Goal: Transaction & Acquisition: Purchase product/service

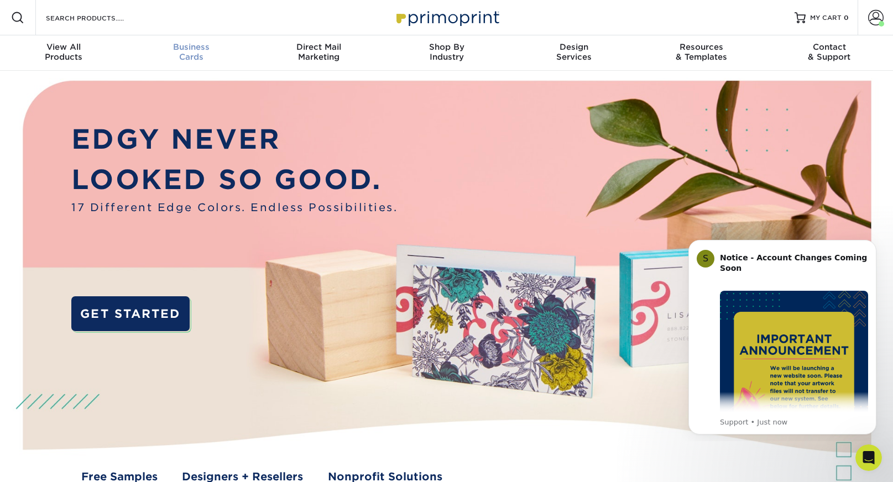
click at [186, 60] on div "Business Cards" at bounding box center [192, 52] width 128 height 20
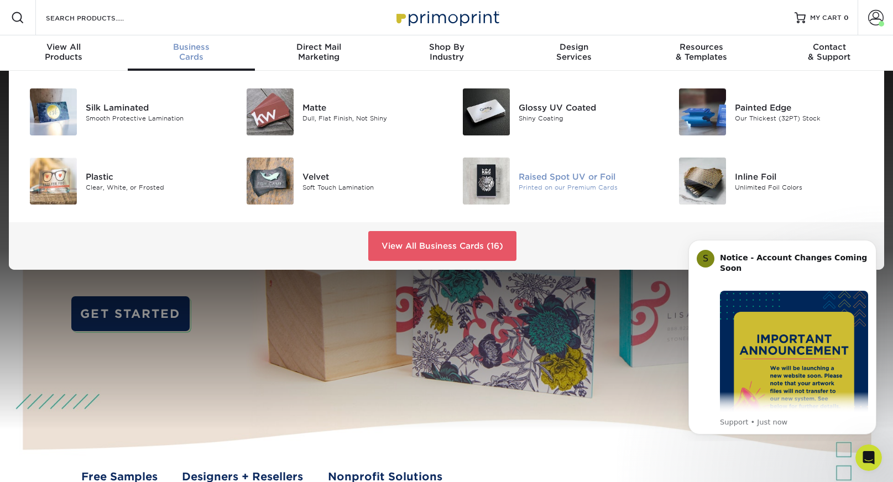
click at [505, 168] on img at bounding box center [486, 181] width 47 height 47
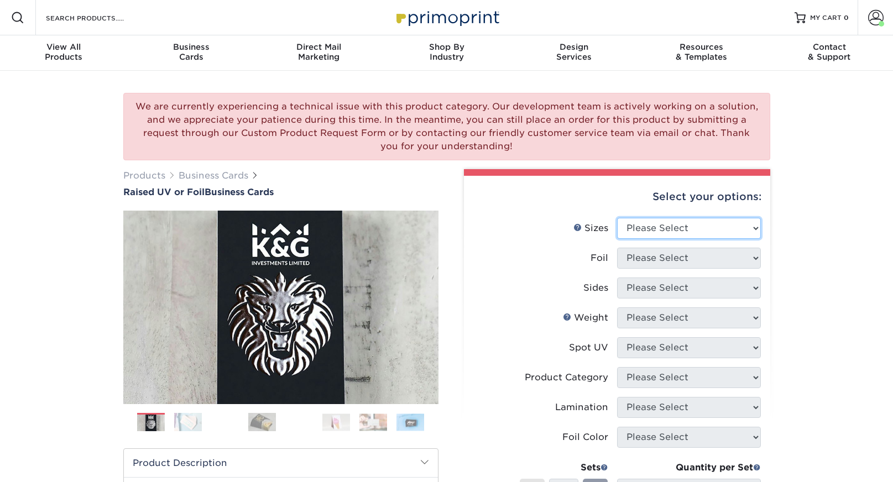
select select "2.00x3.50"
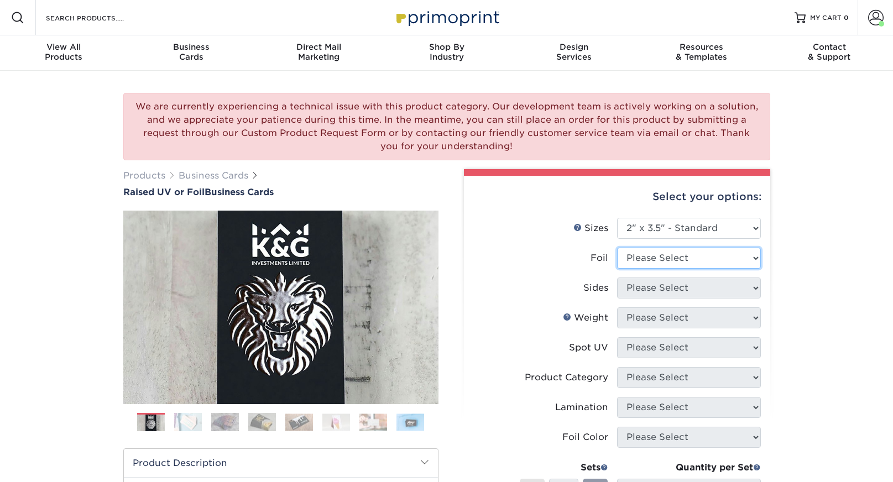
select select "0"
select select "13abbda7-1d64-4f25-8bb2-c179b224825d"
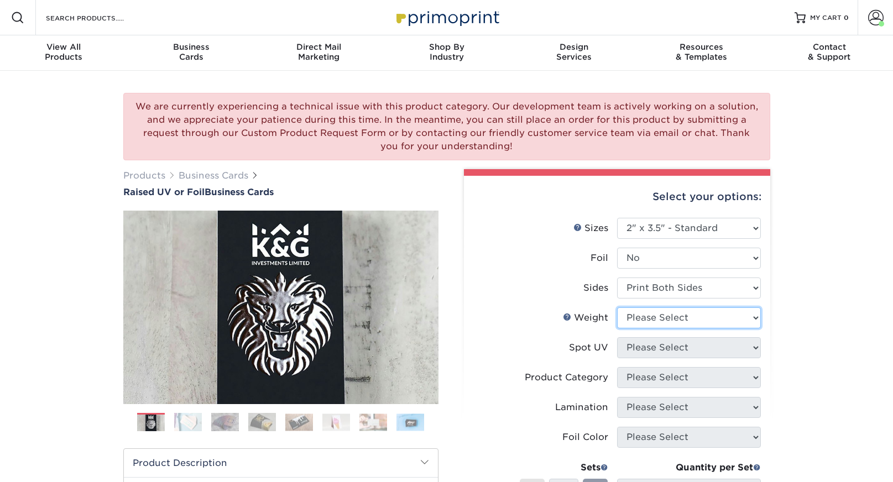
select select "16PT"
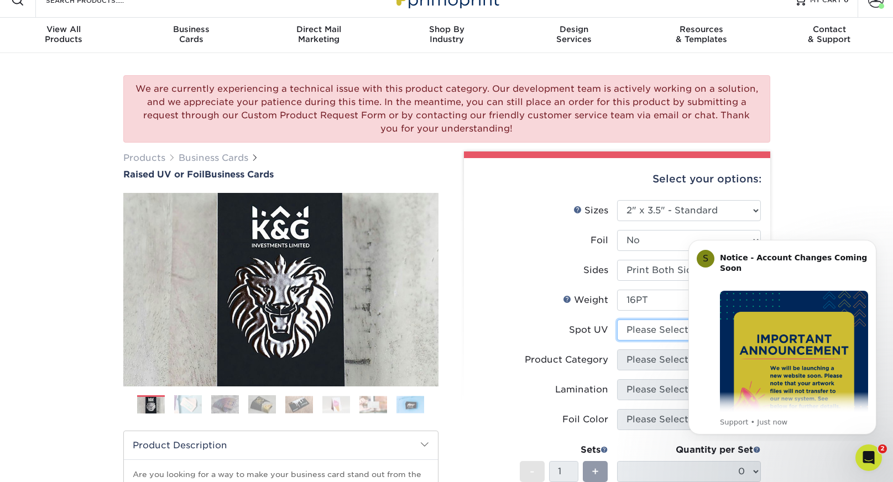
scroll to position [56, 0]
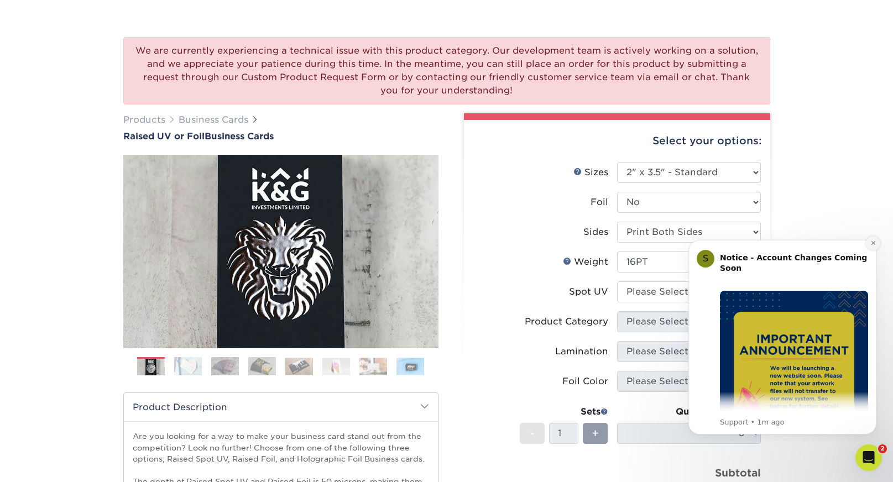
click at [872, 242] on icon "Dismiss notification" at bounding box center [873, 243] width 4 height 4
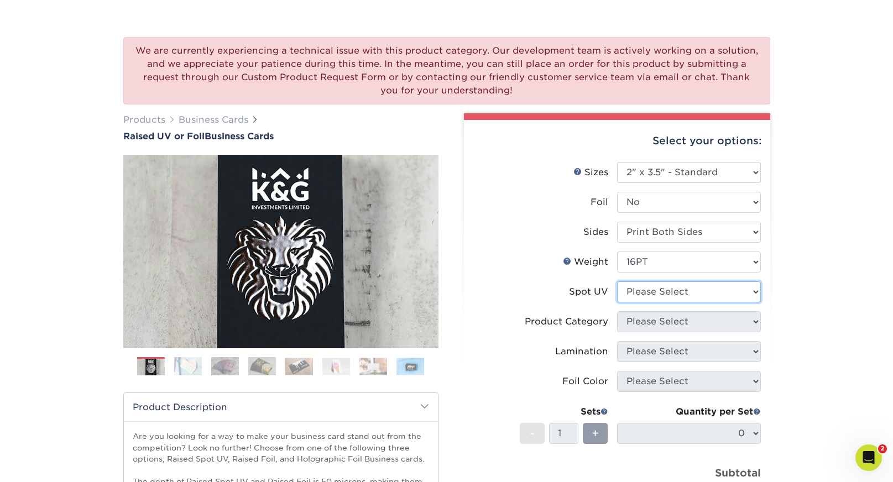
drag, startPoint x: 727, startPoint y: 287, endPoint x: 776, endPoint y: 292, distance: 48.9
click at [776, 292] on div "Select your options: Sizes Help Sizes Please Select 2" x 3.5" - Standard" at bounding box center [613, 382] width 332 height 538
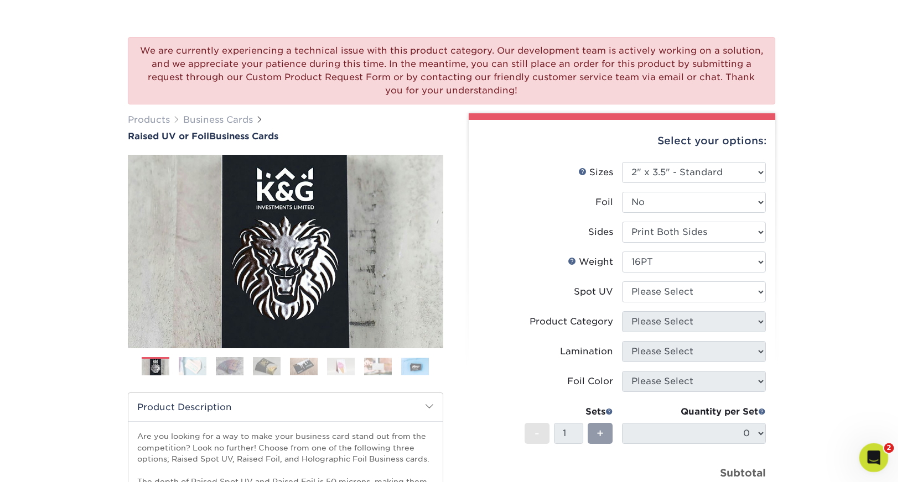
click at [872, 452] on icon "Open Intercom Messenger" at bounding box center [872, 456] width 8 height 9
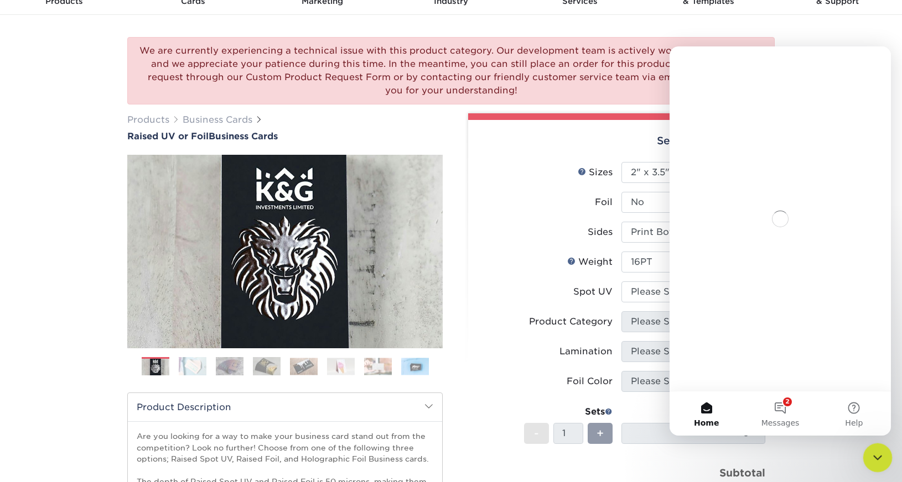
scroll to position [0, 0]
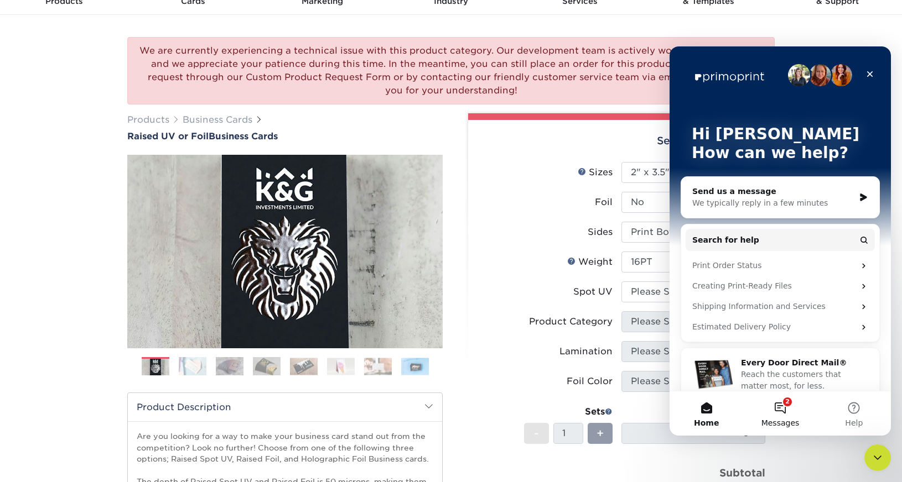
click at [770, 419] on span "Messages" at bounding box center [780, 423] width 38 height 8
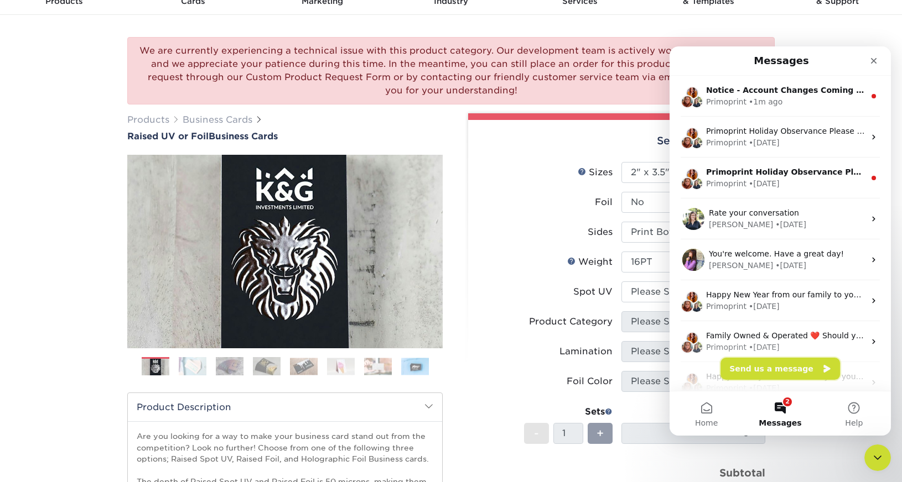
click at [769, 374] on button "Send us a message" at bounding box center [779, 369] width 119 height 22
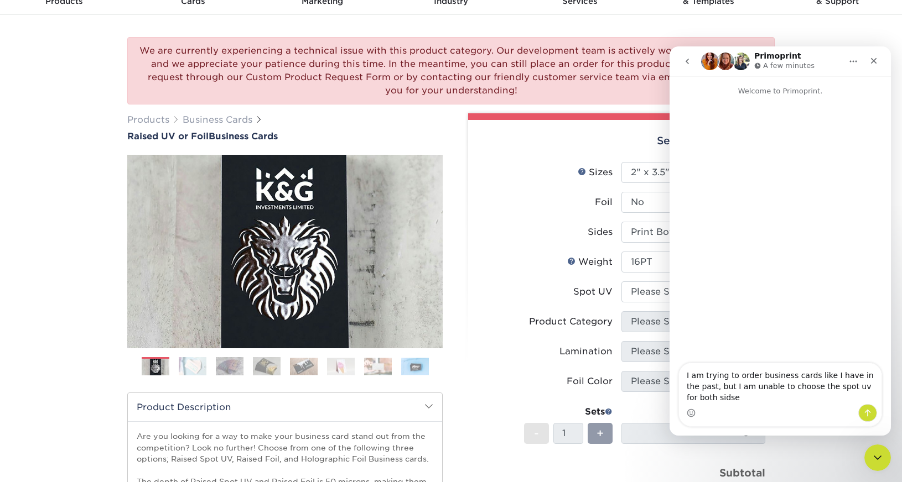
type textarea "I am trying to order business cards like I have in the past, but I am unable to…"
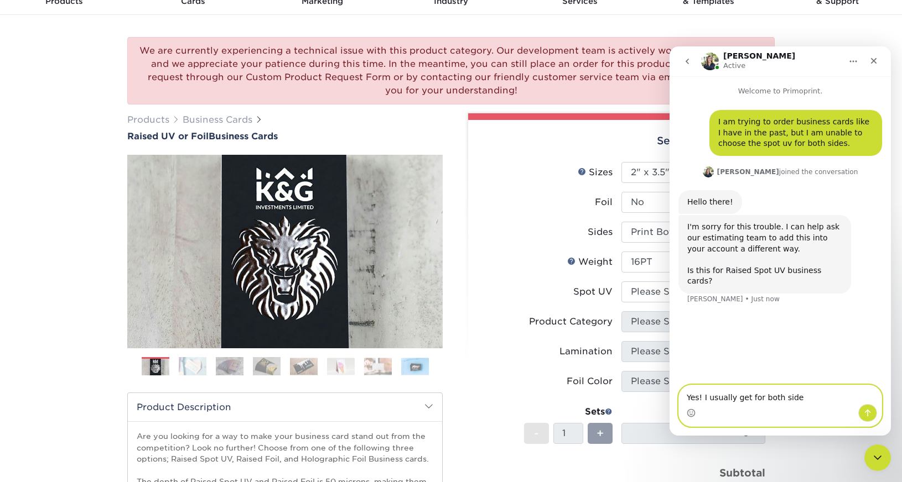
type textarea "Yes! I usually get for both sides"
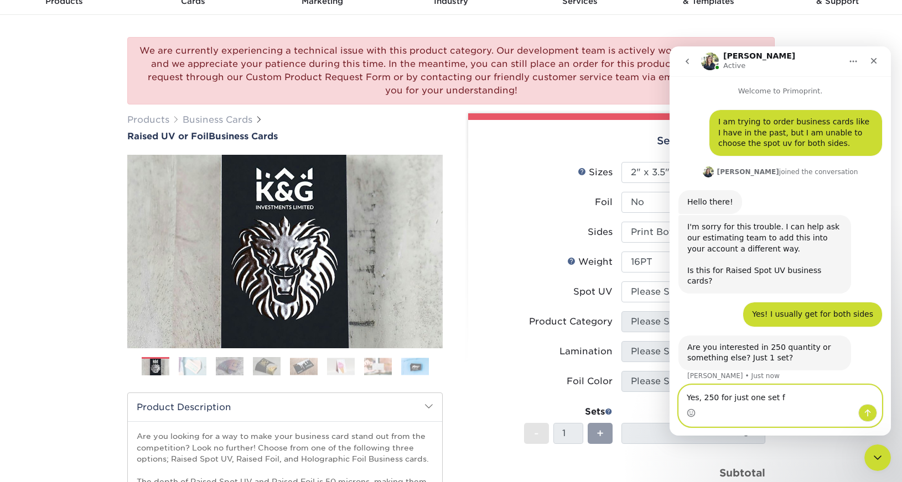
type textarea "Yes, 250 for just one set"
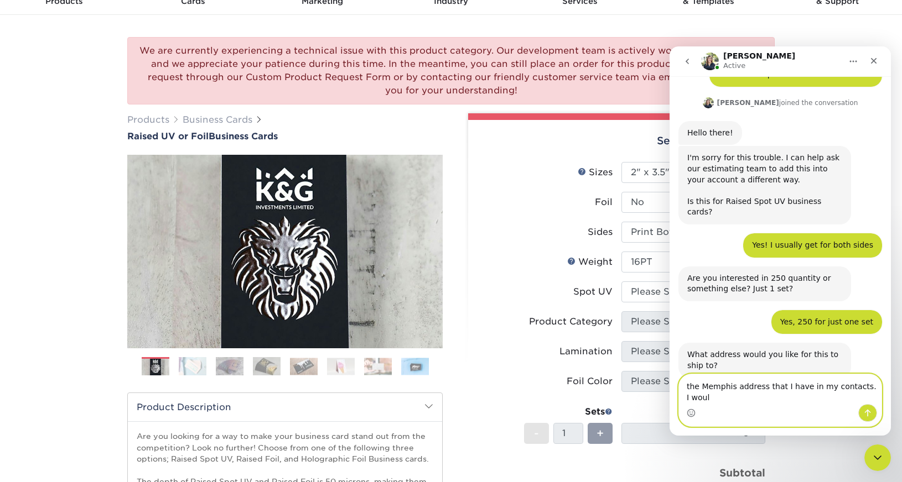
scroll to position [80, 0]
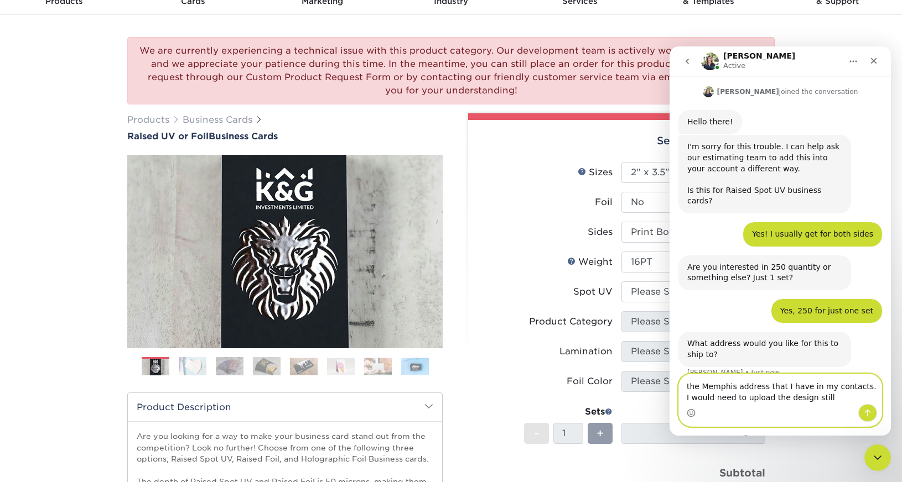
type textarea "the Memphis address that I have in my contacts. I would need to upload the desi…"
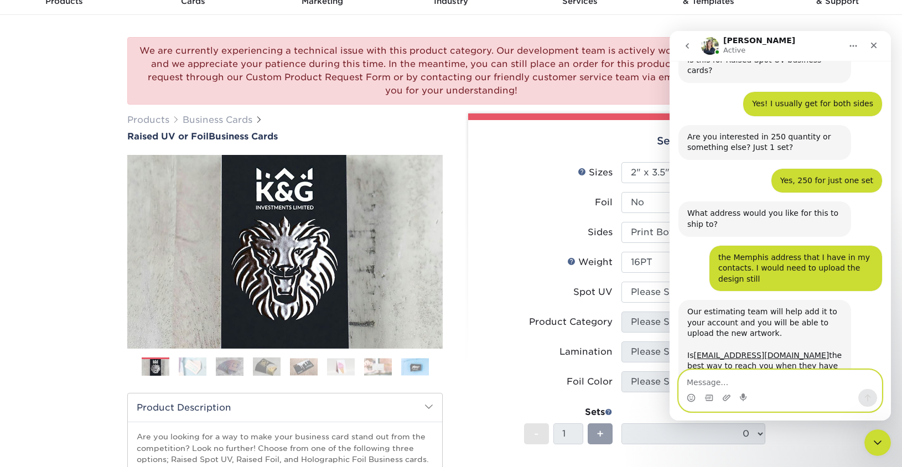
scroll to position [218, 0]
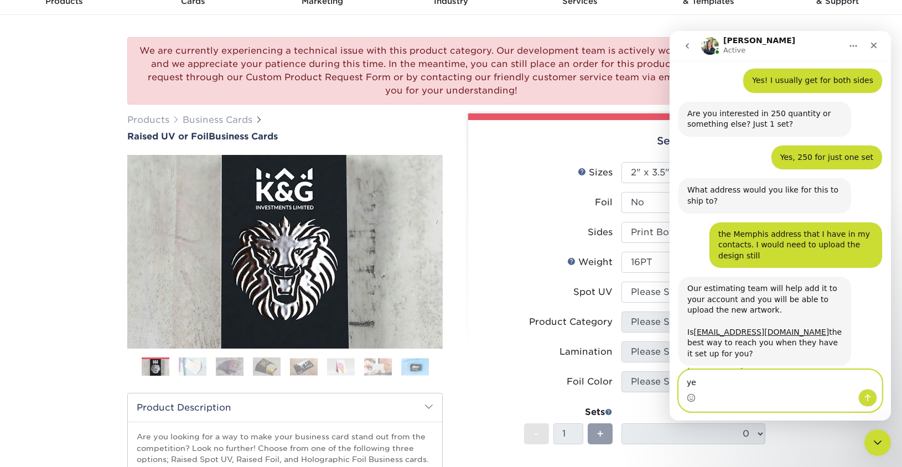
type textarea "y"
type textarea "Yes that is the correct email"
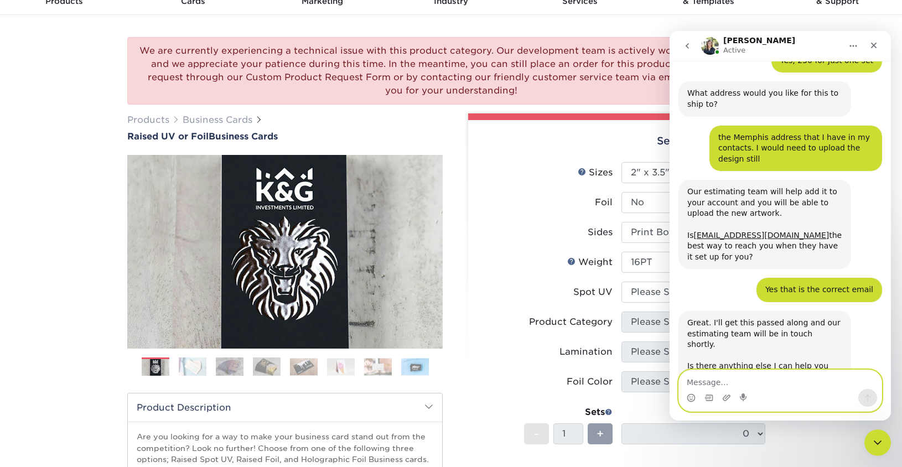
scroll to position [326, 0]
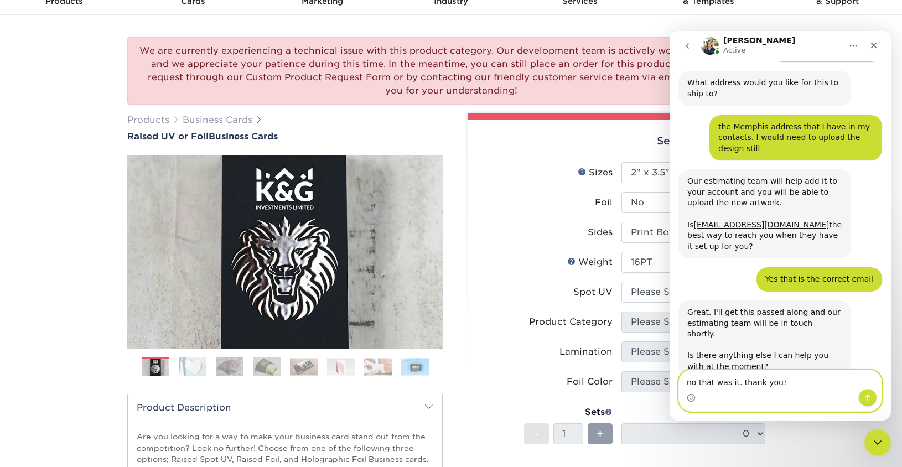
type textarea "no that was it. thank you!"
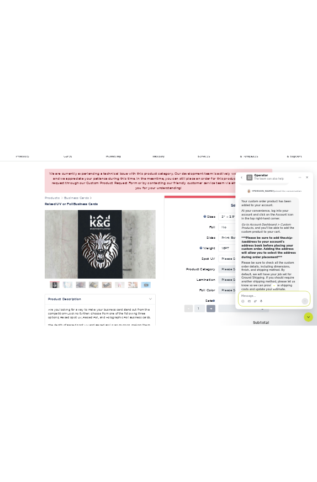
scroll to position [607, 0]
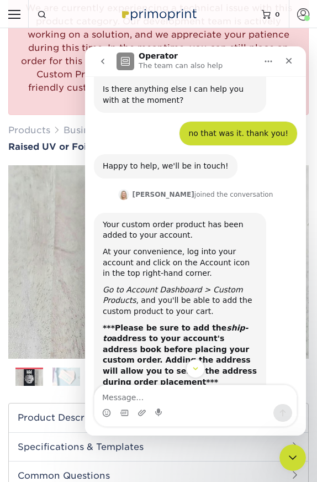
click at [2, 28] on input "Resources Menu" at bounding box center [14, 14] width 28 height 28
checkbox input "true"
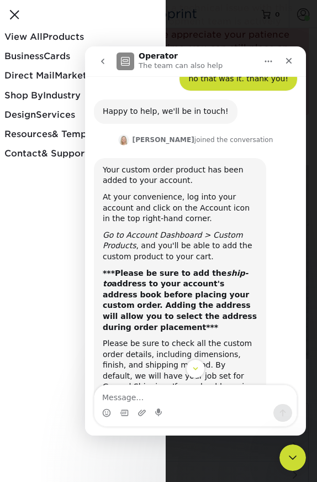
scroll to position [389, 0]
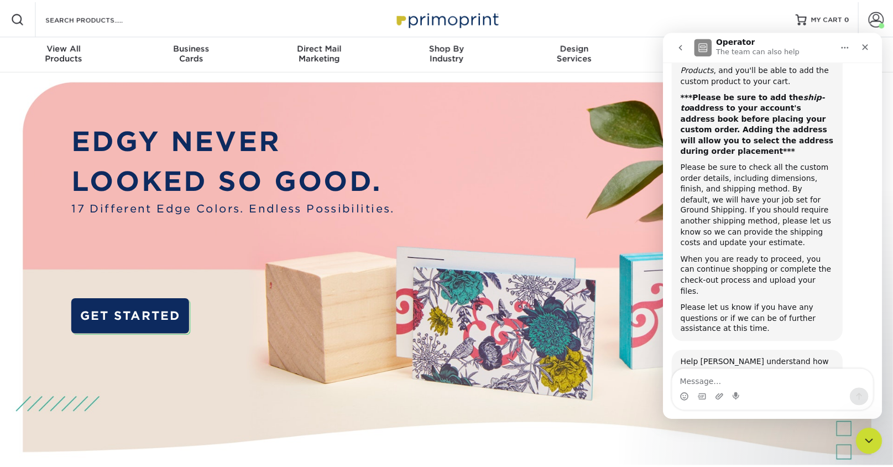
scroll to position [843, 0]
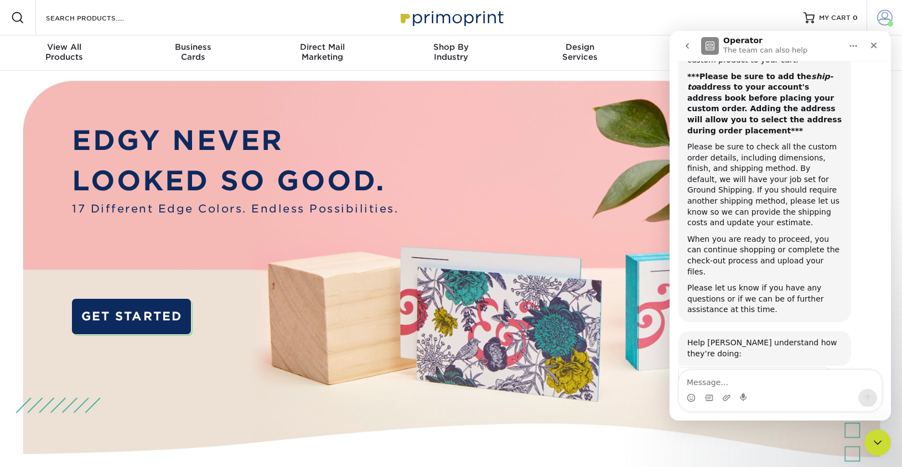
click at [880, 13] on span at bounding box center [884, 17] width 15 height 15
click at [880, 43] on div "Close" at bounding box center [873, 45] width 20 height 20
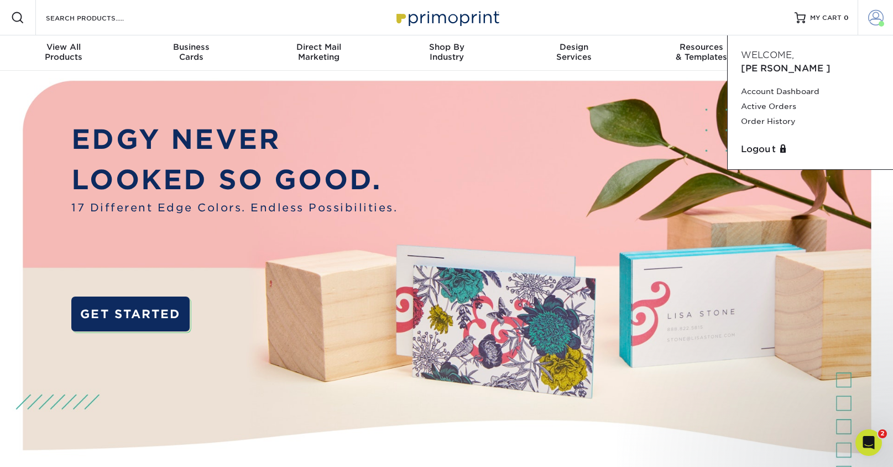
scroll to position [0, 0]
click at [886, 25] on link "Account" at bounding box center [875, 17] width 35 height 35
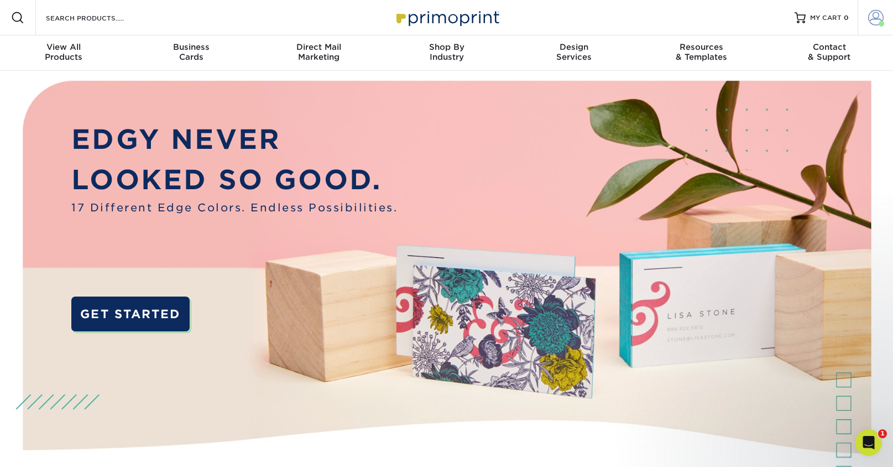
click at [878, 20] on span at bounding box center [875, 17] width 15 height 15
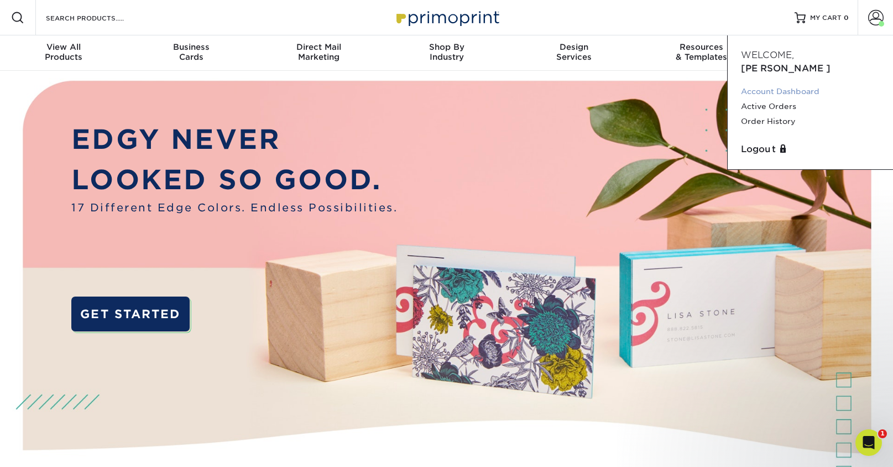
click at [802, 84] on link "Account Dashboard" at bounding box center [810, 91] width 139 height 15
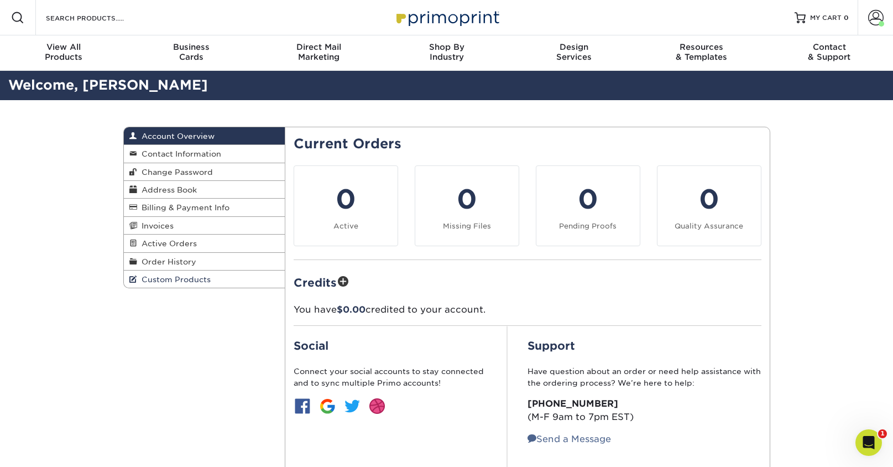
click at [169, 280] on span "Custom Products" at bounding box center [174, 279] width 74 height 9
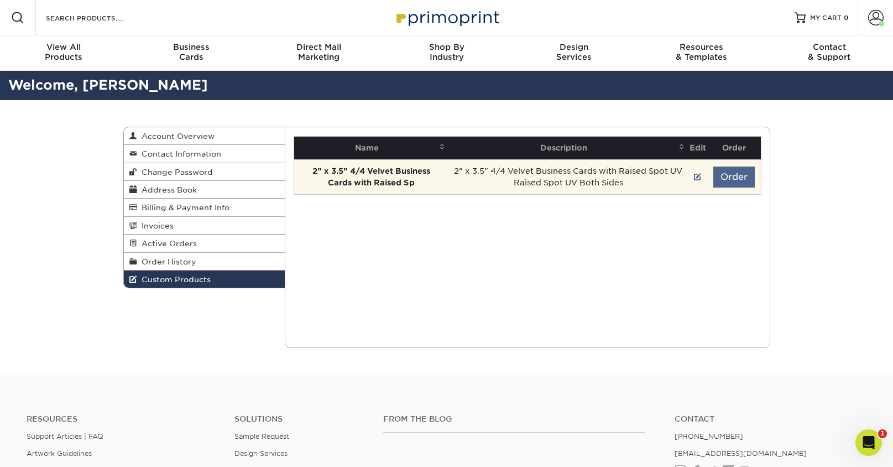
click at [737, 179] on button "Order" at bounding box center [733, 176] width 41 height 21
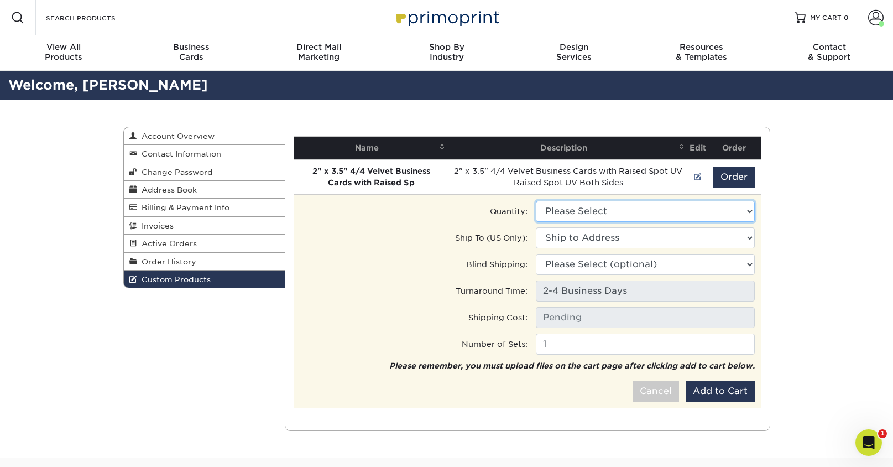
select select "0"
type input "Ground: $7.84"
select select "251216"
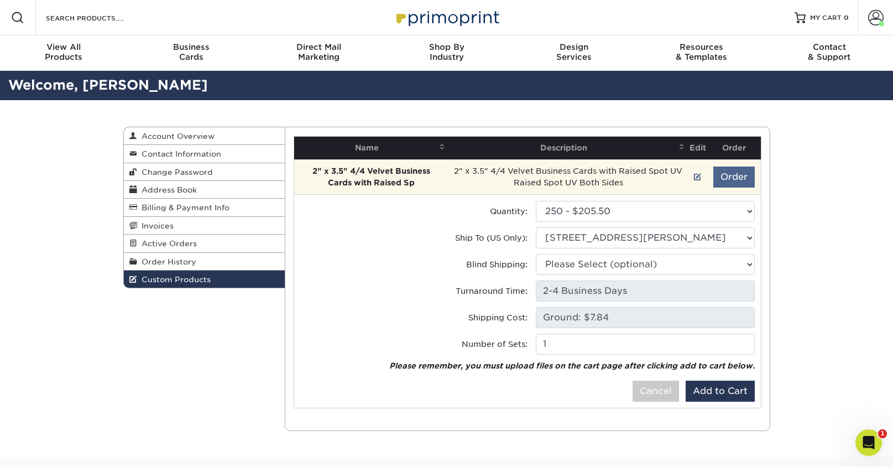
click at [725, 180] on button "Order" at bounding box center [733, 176] width 41 height 21
click at [736, 180] on button "Order" at bounding box center [733, 176] width 41 height 21
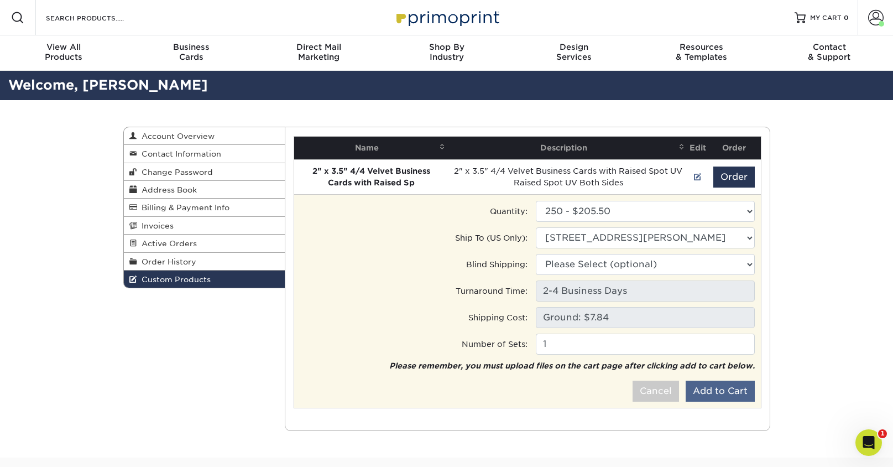
click at [723, 389] on button "Add to Cart" at bounding box center [720, 391] width 69 height 21
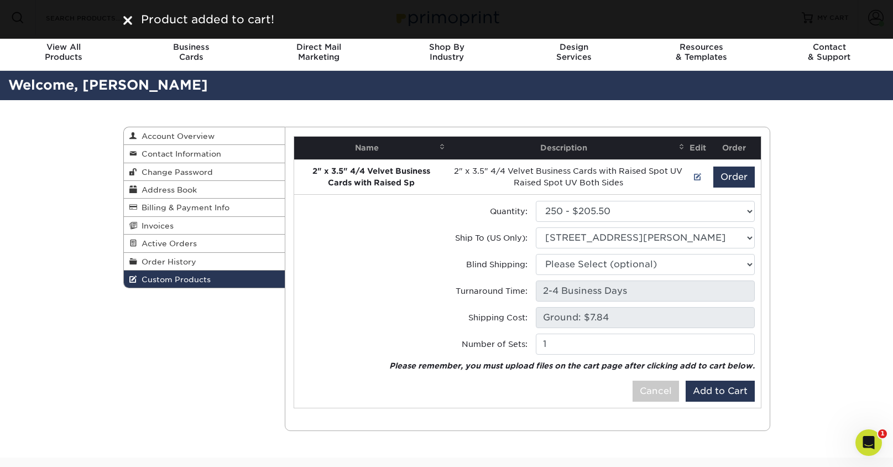
click at [857, 265] on div "Custom Products Account Overview Contact Information Change Password Address Bo…" at bounding box center [446, 278] width 893 height 357
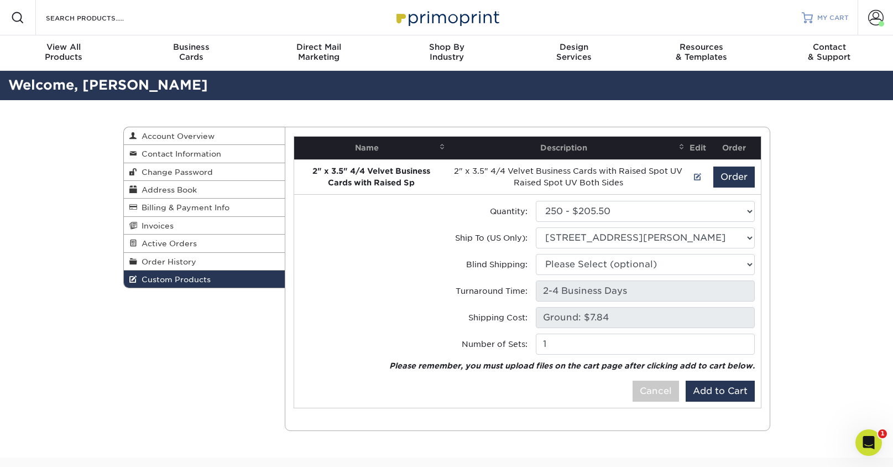
click at [839, 17] on span "MY CART" at bounding box center [833, 17] width 32 height 9
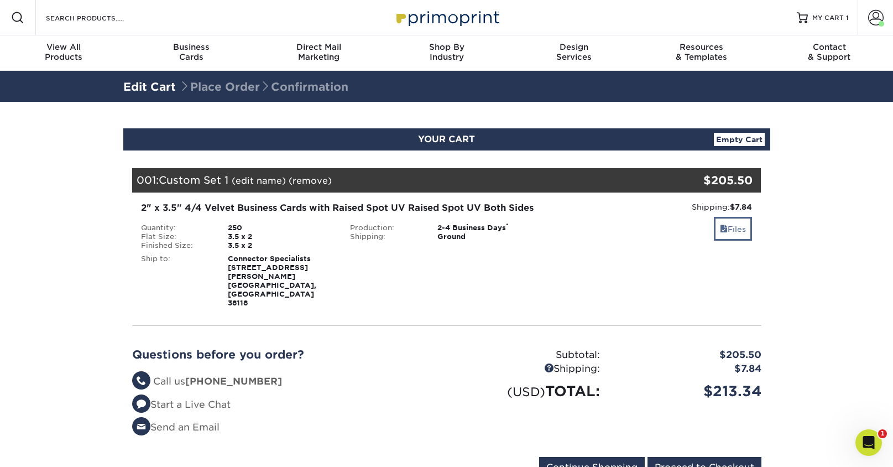
click at [727, 228] on link "Files" at bounding box center [733, 229] width 38 height 24
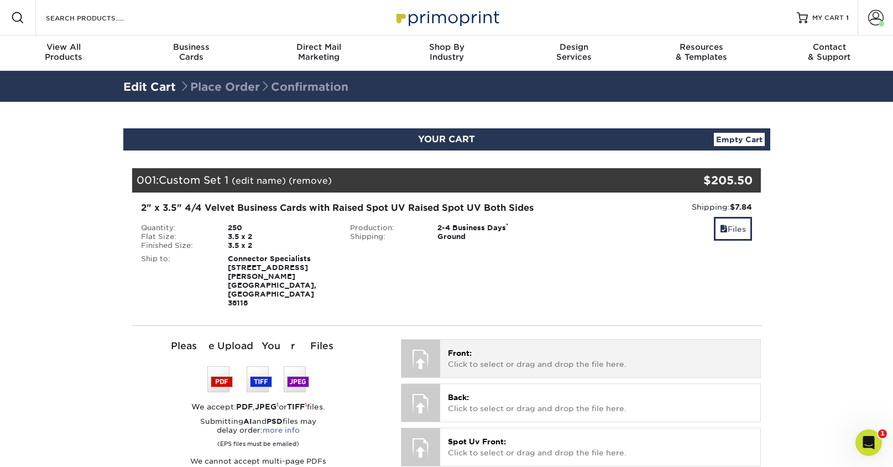
click at [511, 342] on div "Front: Click to select or drag and drop the file here. Choose file" at bounding box center [600, 358] width 320 height 37
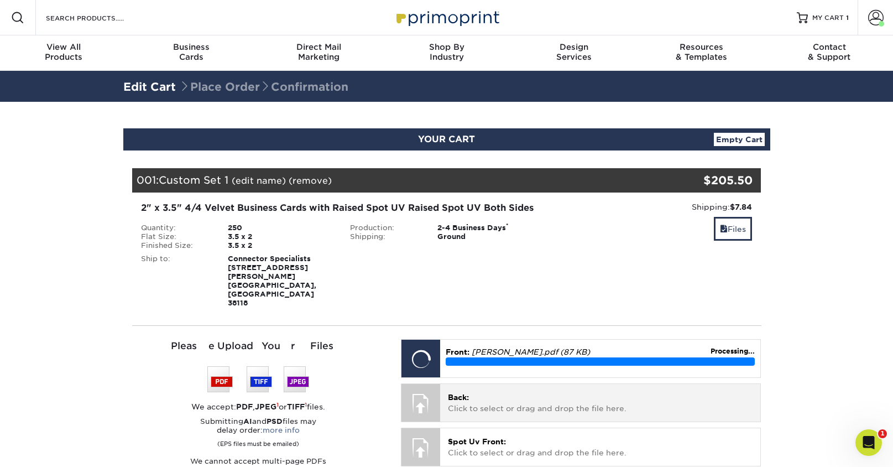
click at [554, 392] on p "Back: Click to select or drag and drop the file here." at bounding box center [600, 403] width 305 height 23
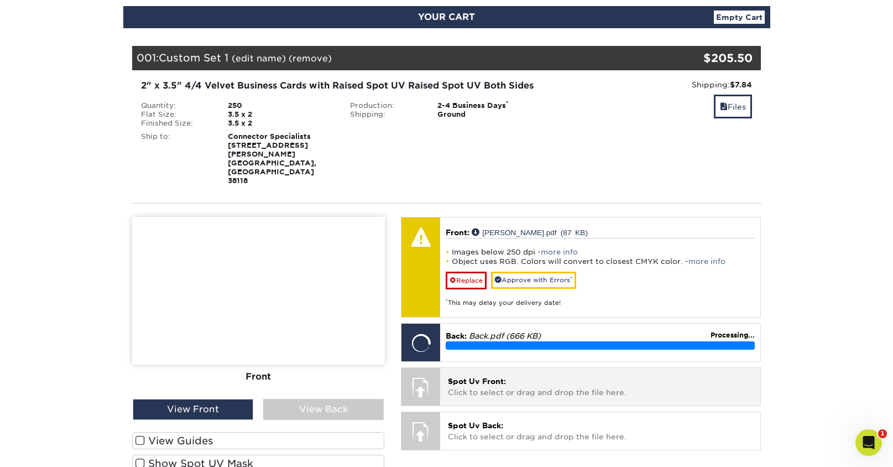
scroll to position [170, 0]
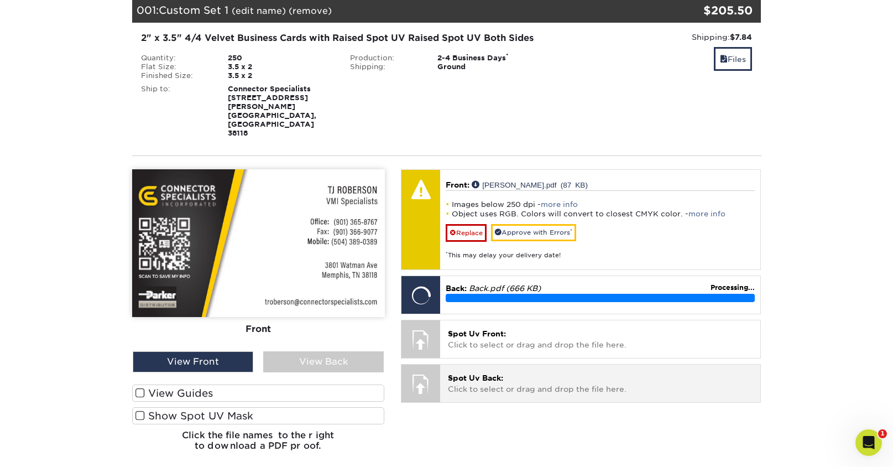
click at [497, 368] on div "Spot Uv Back: Click to select or drag and drop the file here. Choose file" at bounding box center [600, 382] width 320 height 37
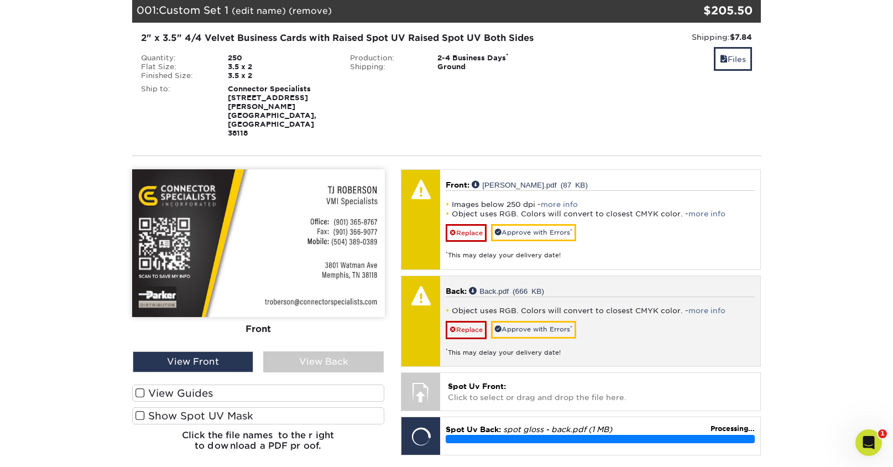
click at [614, 339] on div "* This may delay your delivery date!" at bounding box center [600, 348] width 309 height 18
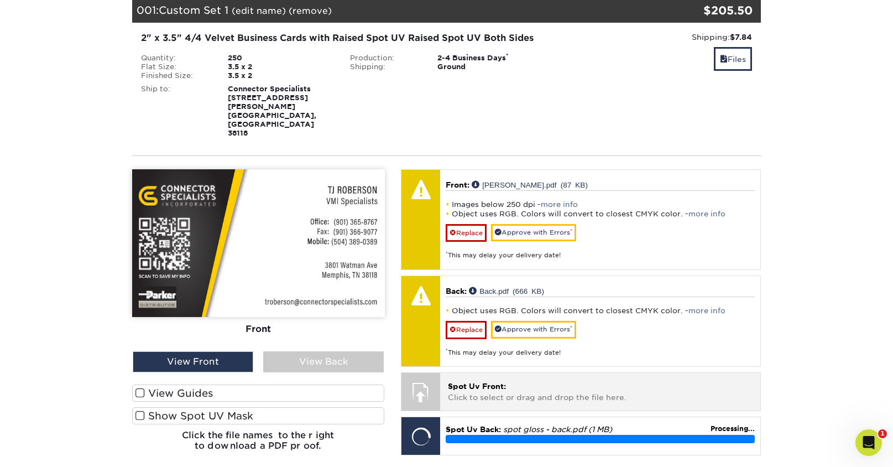
click at [586, 381] on p "Spot Uv Front: Click to select or drag and drop the file here." at bounding box center [600, 392] width 305 height 23
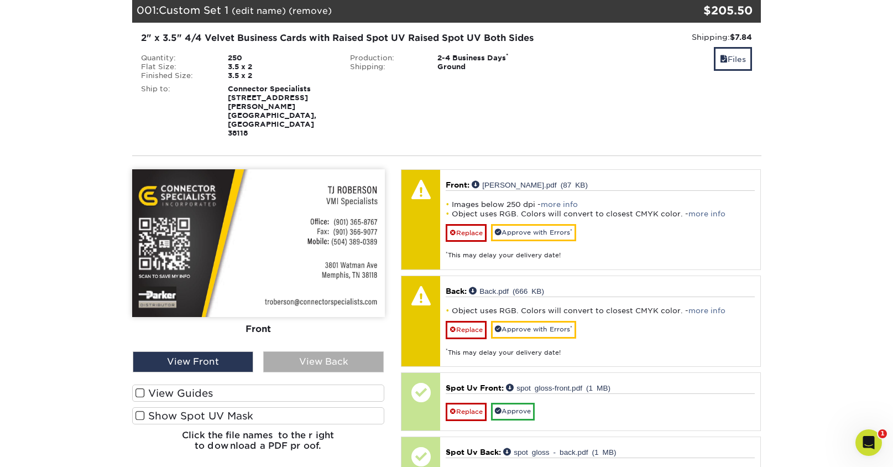
click at [291, 351] on div "View Back" at bounding box center [323, 361] width 121 height 21
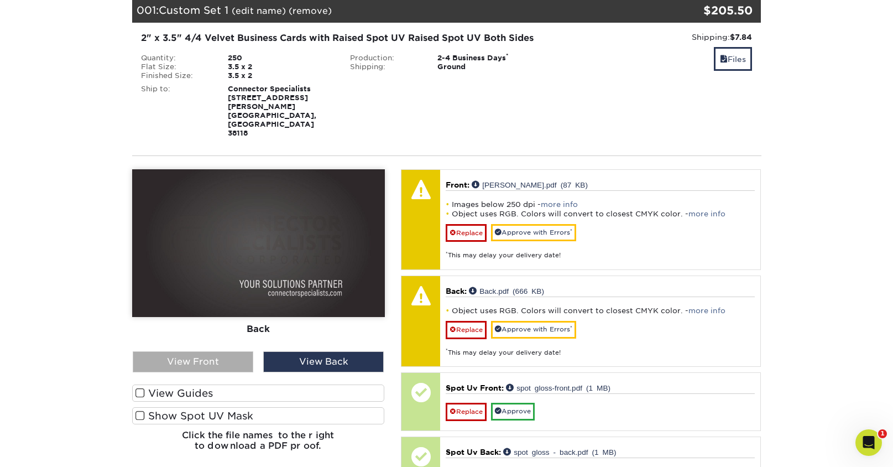
click at [211, 351] on div "View Front" at bounding box center [193, 361] width 121 height 21
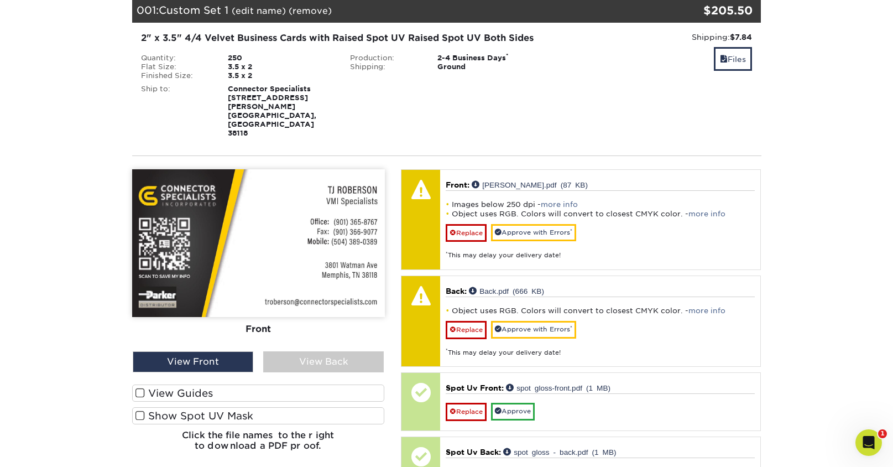
click at [188, 169] on img at bounding box center [258, 243] width 253 height 148
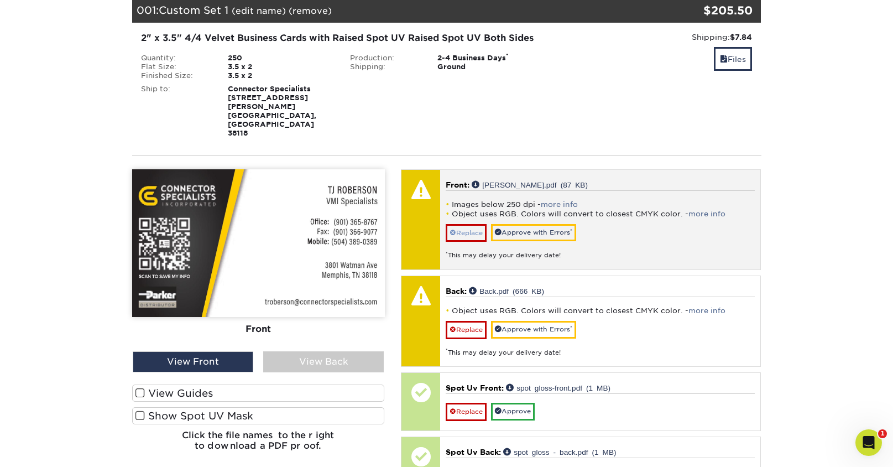
click at [461, 224] on link "Replace" at bounding box center [466, 233] width 41 height 18
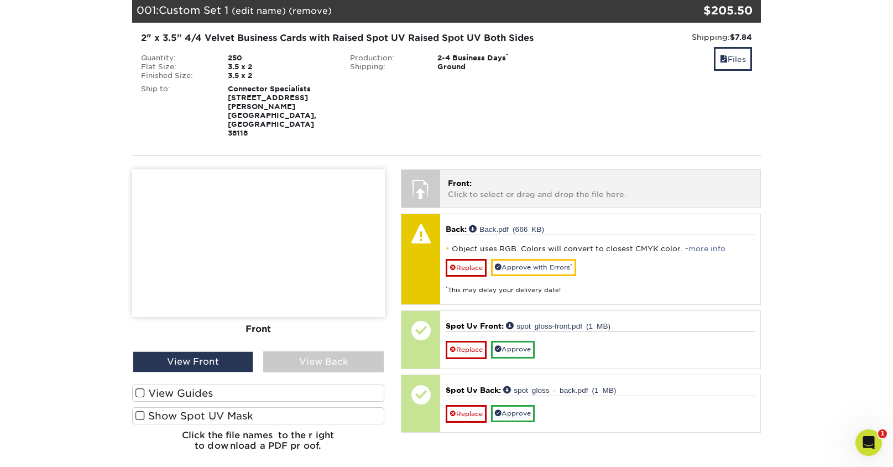
click at [511, 178] on div "Front: Click to select or drag and drop the file here. Choose file [PERSON_NAME…" at bounding box center [600, 188] width 320 height 37
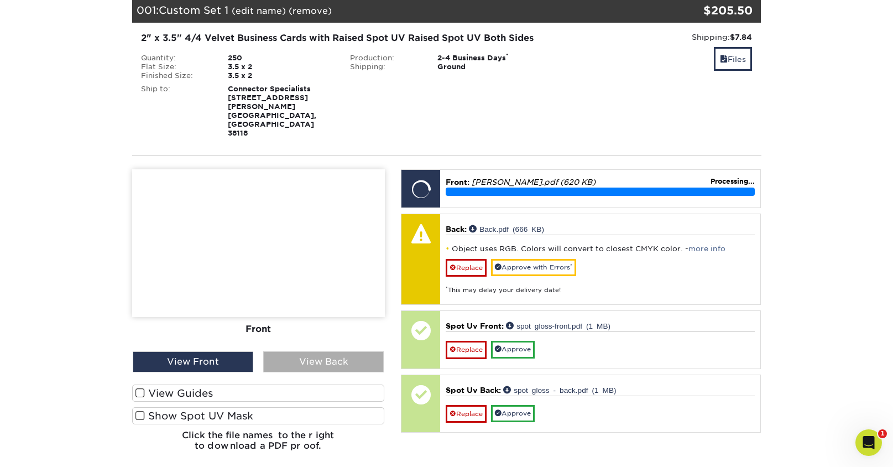
click at [302, 351] on div "View Back" at bounding box center [323, 361] width 121 height 21
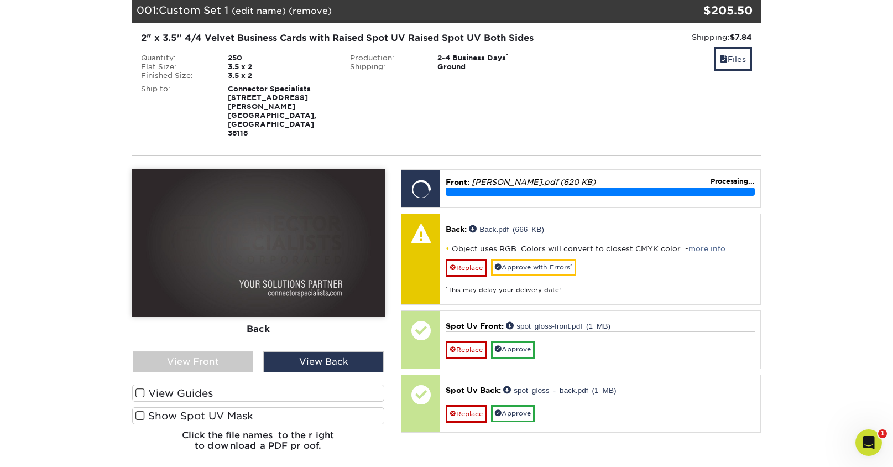
click at [206, 407] on label "Show Spot UV Mask" at bounding box center [258, 415] width 253 height 17
click at [0, 0] on input "Show Spot UV Mask" at bounding box center [0, 0] width 0 height 0
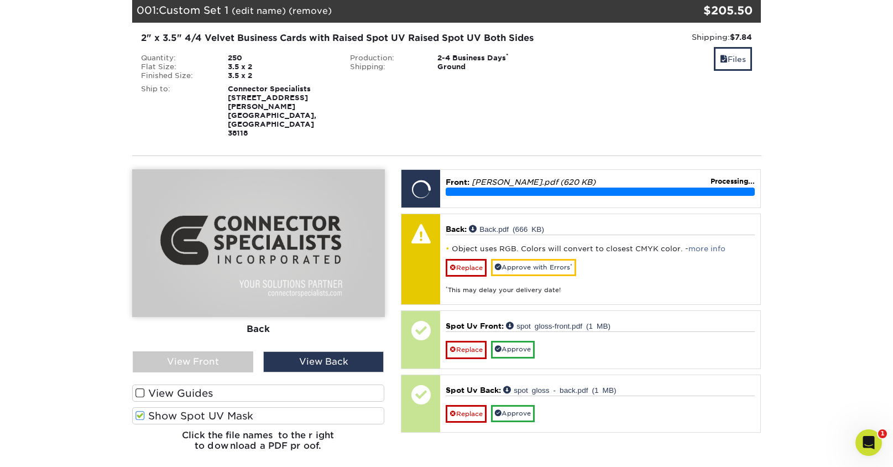
click at [148, 407] on label "Show Spot UV Mask" at bounding box center [258, 415] width 253 height 17
click at [0, 0] on input "Show Spot UV Mask" at bounding box center [0, 0] width 0 height 0
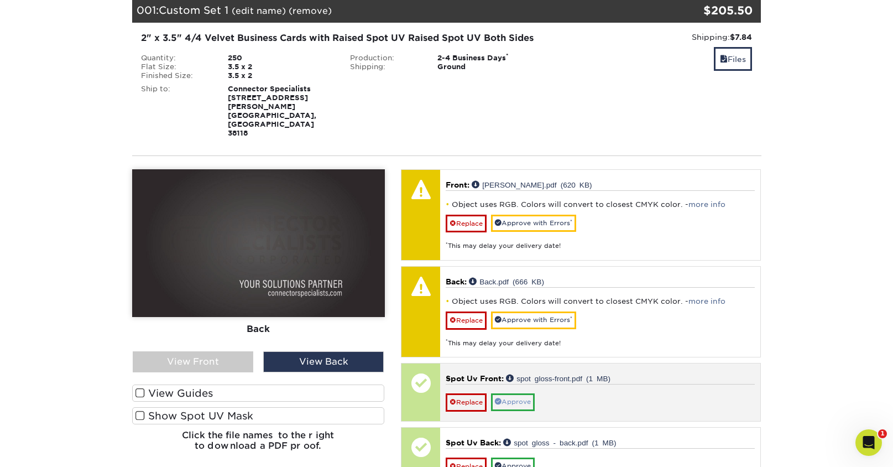
click at [514, 393] on link "Approve" at bounding box center [513, 401] width 44 height 17
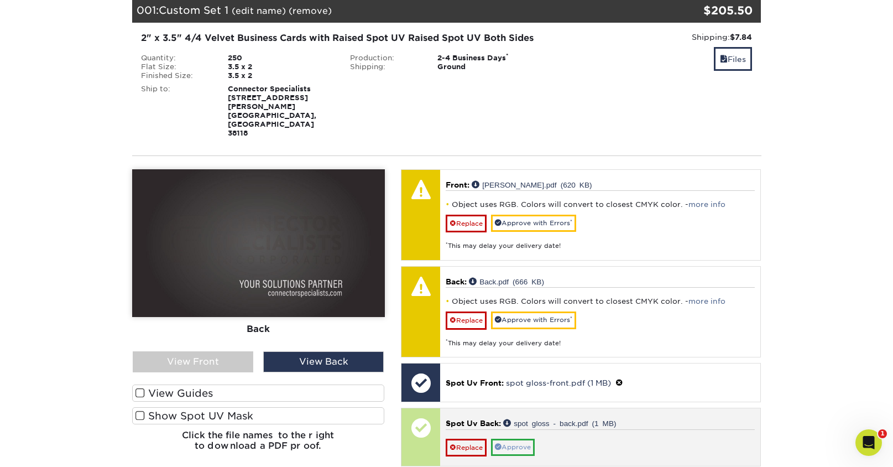
click at [511, 439] on link "Approve" at bounding box center [513, 447] width 44 height 17
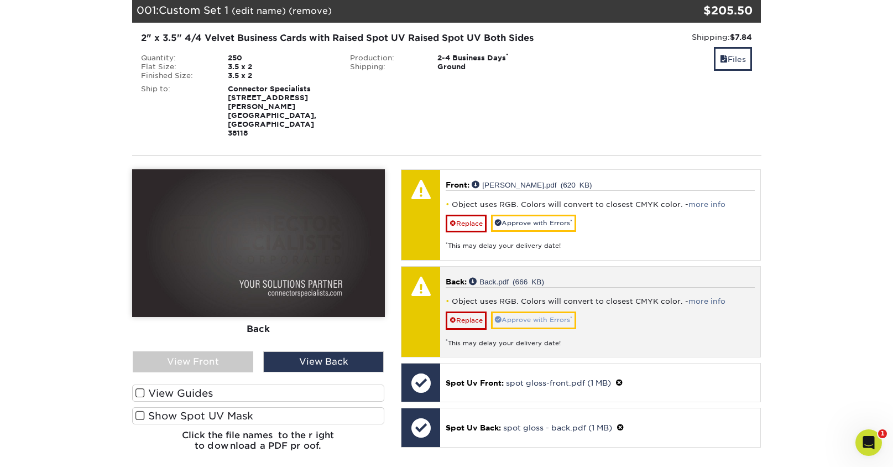
click at [536, 311] on link "Approve with Errors *" at bounding box center [533, 319] width 85 height 17
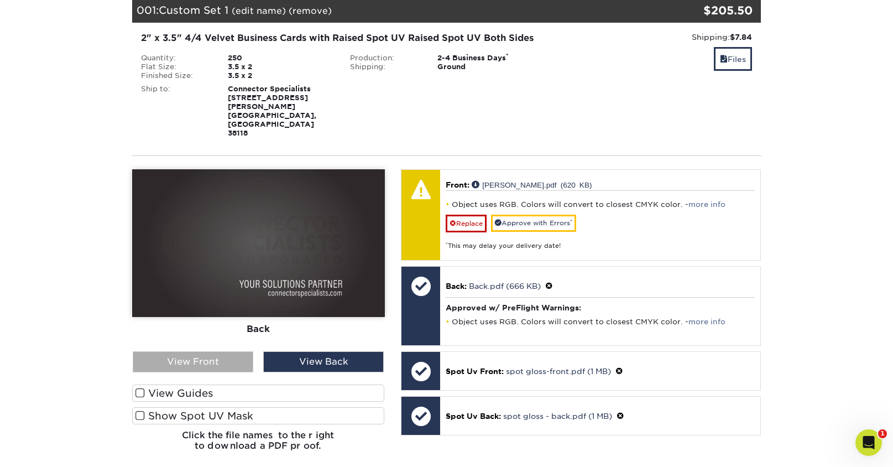
click at [199, 351] on div "View Front" at bounding box center [193, 361] width 121 height 21
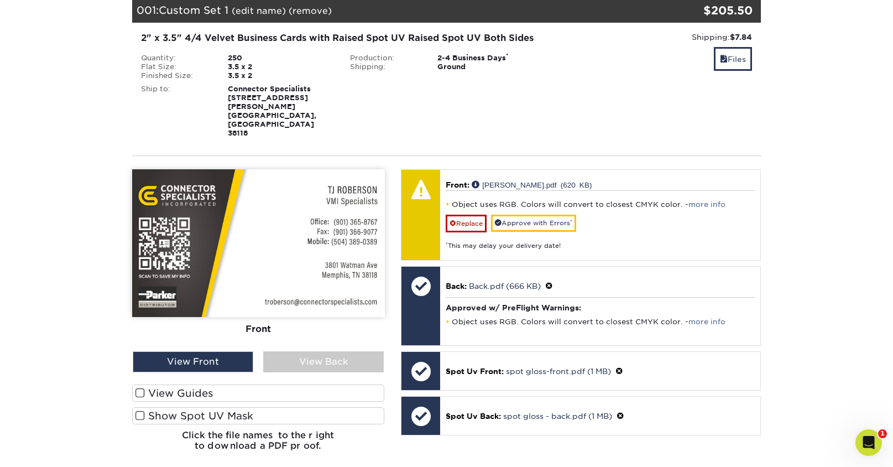
click at [231, 407] on label "Show Spot UV Mask" at bounding box center [258, 415] width 253 height 17
click at [0, 0] on input "Show Spot UV Mask" at bounding box center [0, 0] width 0 height 0
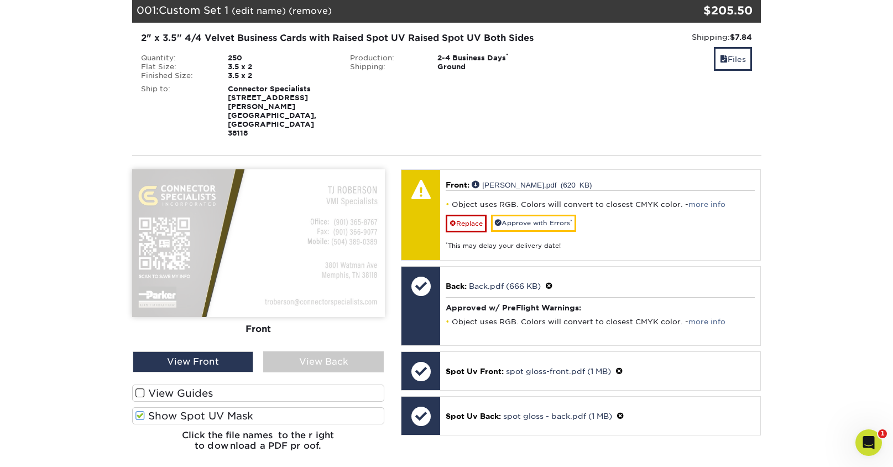
click at [231, 407] on label "Show Spot UV Mask" at bounding box center [258, 415] width 253 height 17
click at [0, 0] on input "Show Spot UV Mask" at bounding box center [0, 0] width 0 height 0
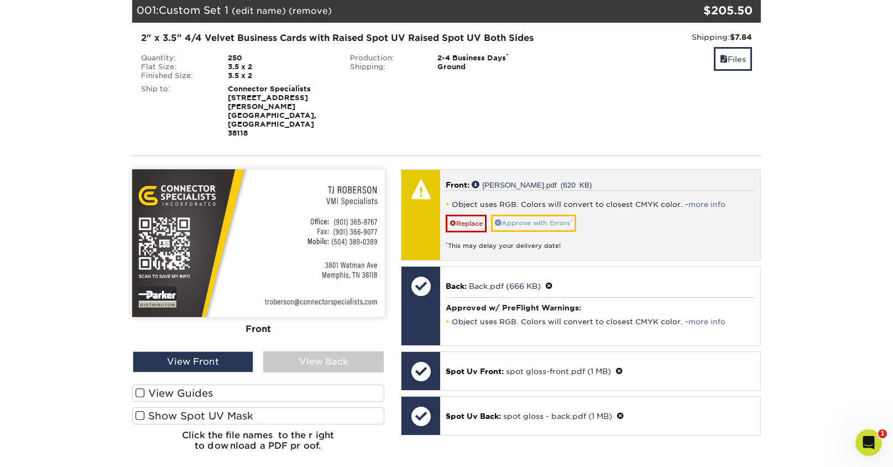
click at [547, 215] on link "Approve with Errors *" at bounding box center [533, 223] width 85 height 17
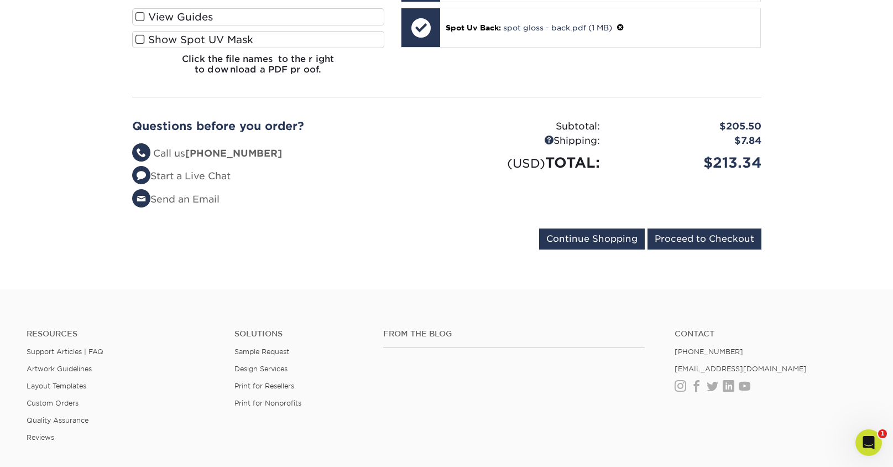
scroll to position [663, 0]
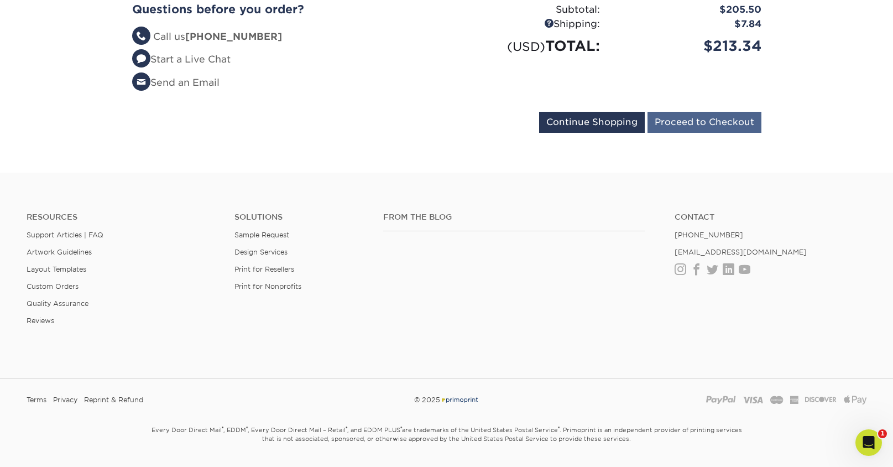
click at [692, 112] on input "Proceed to Checkout" at bounding box center [705, 122] width 114 height 21
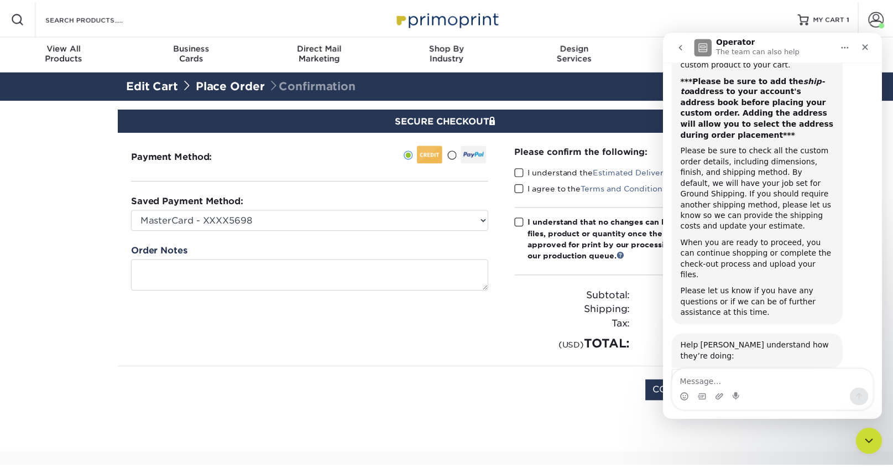
scroll to position [843, 0]
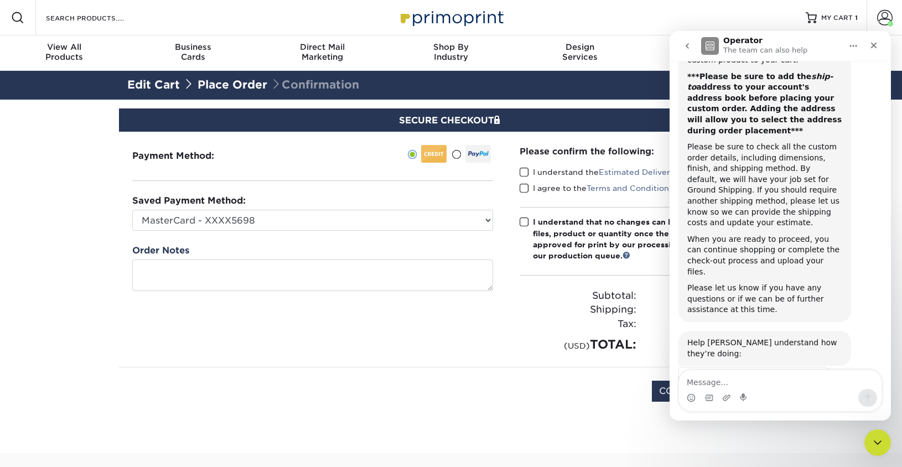
click at [549, 174] on label "I understand the Estimated Delivery Policy" at bounding box center [610, 171] width 182 height 11
click at [0, 0] on input "I understand the Estimated Delivery Policy" at bounding box center [0, 0] width 0 height 0
click at [534, 187] on label "I agree to the Terms and Conditions" at bounding box center [595, 188] width 153 height 11
click at [0, 0] on input "I agree to the Terms and Conditions" at bounding box center [0, 0] width 0 height 0
click at [877, 44] on icon "Close" at bounding box center [873, 45] width 9 height 9
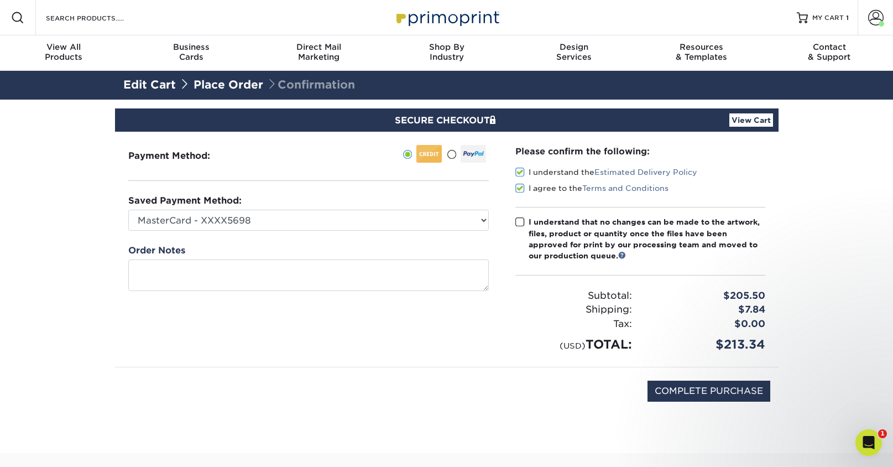
scroll to position [0, 0]
click at [520, 219] on span at bounding box center [519, 222] width 9 height 11
click at [0, 0] on input "I understand that no changes can be made to the artwork, files, product or quan…" at bounding box center [0, 0] width 0 height 0
click at [720, 389] on input "COMPLETE PURCHASE" at bounding box center [709, 391] width 123 height 21
type input "PROCESSING, PLEASE WAIT..."
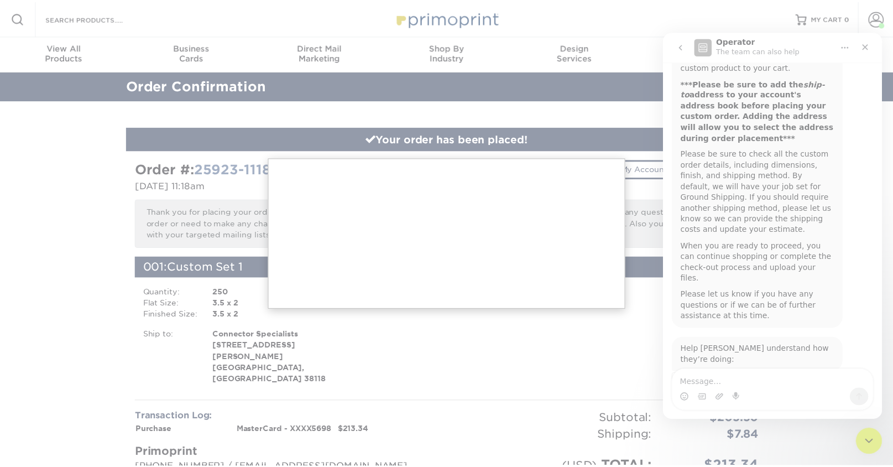
scroll to position [843, 0]
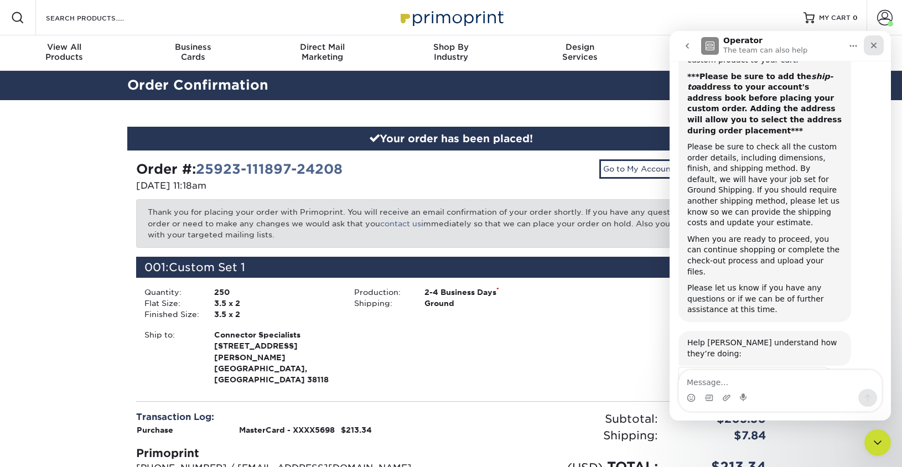
click at [873, 43] on icon "Close" at bounding box center [873, 45] width 9 height 9
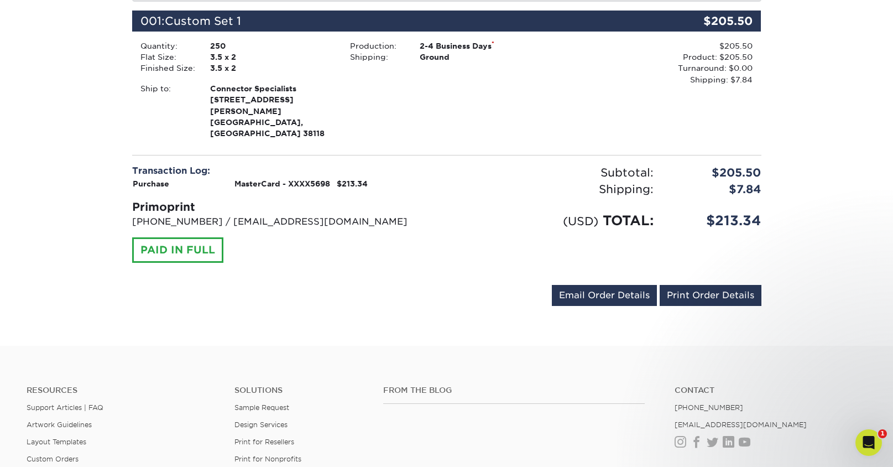
scroll to position [126, 0]
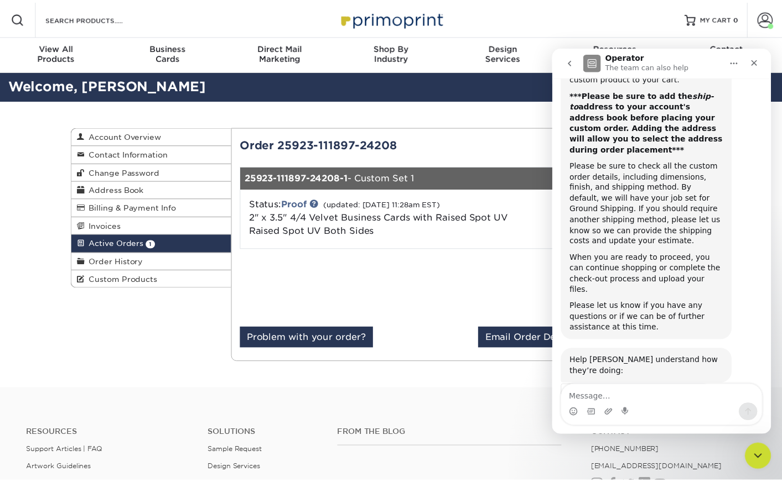
scroll to position [843, 0]
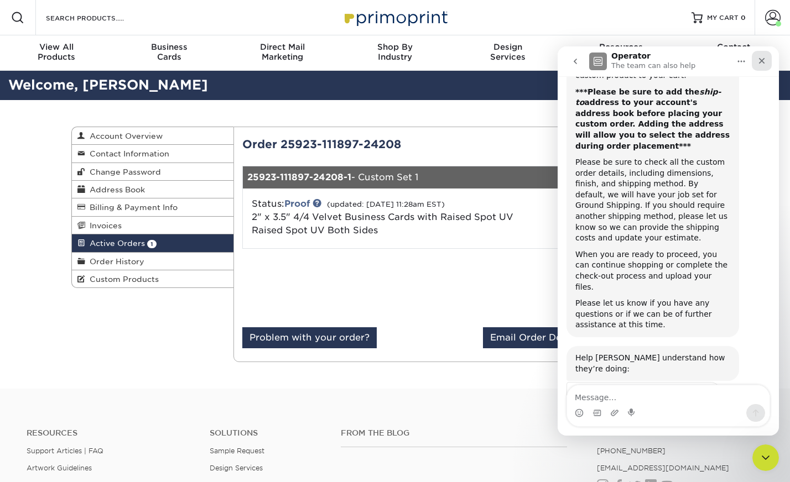
click at [761, 63] on icon "Close" at bounding box center [761, 60] width 9 height 9
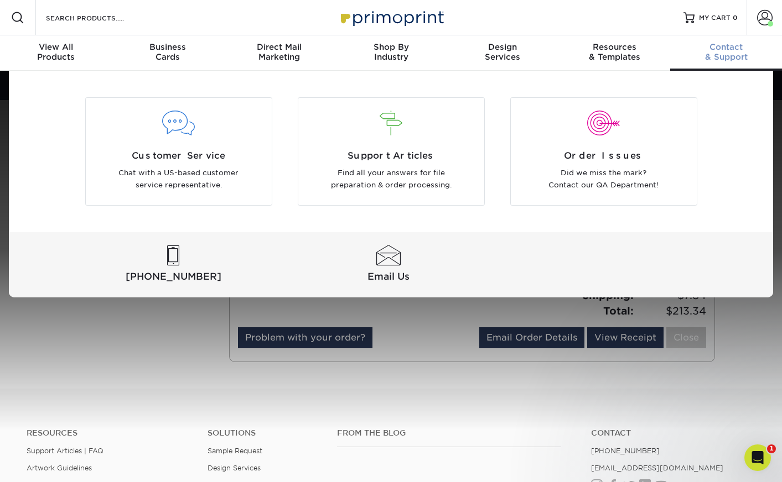
scroll to position [0, 0]
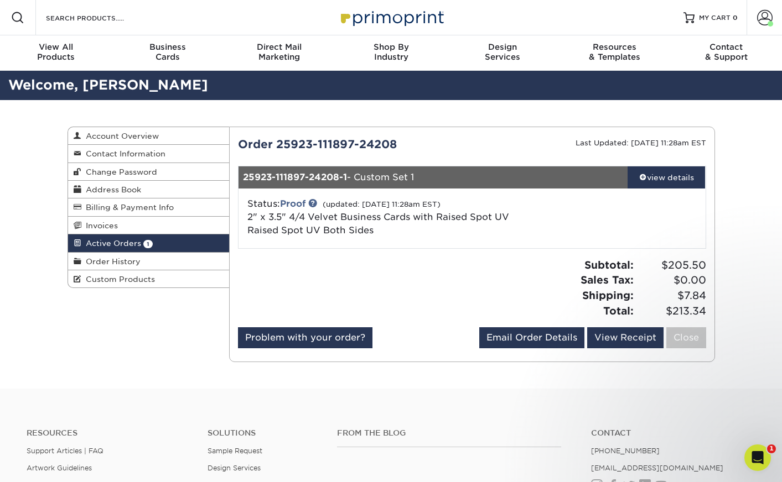
click at [678, 165] on div "Order 25923-111897-24208 Last Updated: [DATE] 11:28am EST 25923-111897-24208-1 …" at bounding box center [472, 244] width 468 height 217
click at [675, 173] on div "view details" at bounding box center [666, 177] width 78 height 11
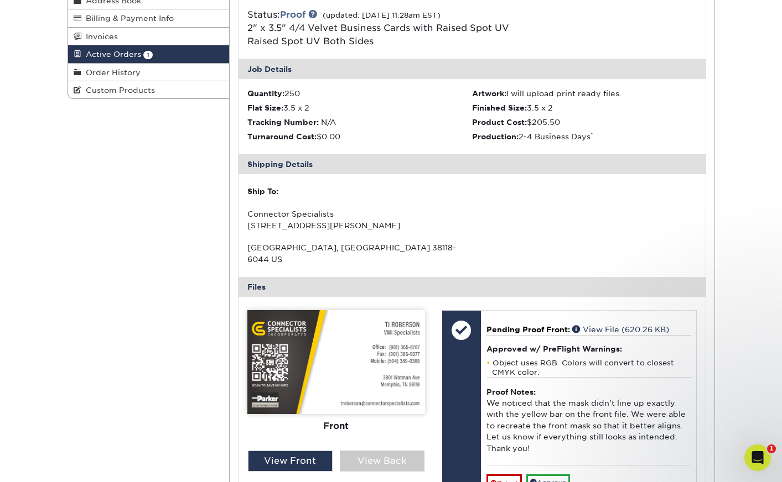
scroll to position [281, 0]
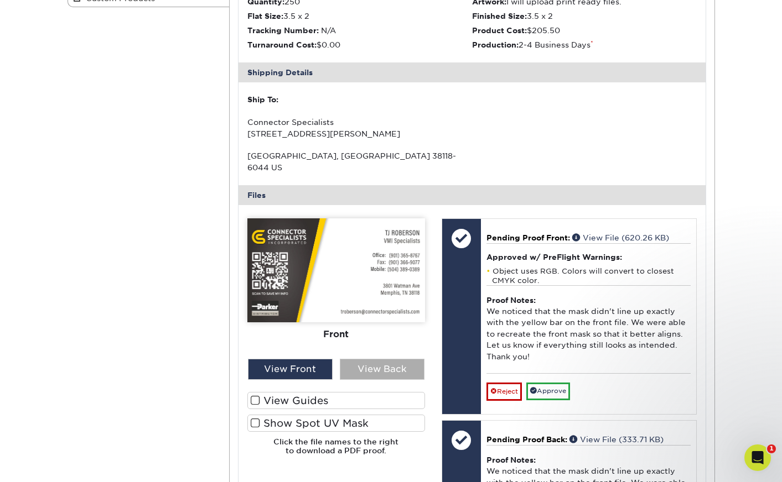
click at [371, 359] on div "View Back" at bounding box center [382, 369] width 85 height 21
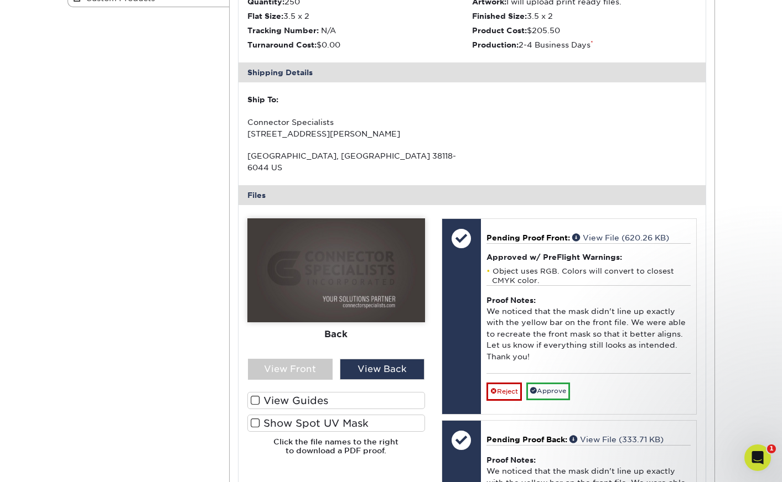
click at [337, 392] on label "View Guides" at bounding box center [336, 400] width 178 height 17
click at [0, 0] on input "View Guides" at bounding box center [0, 0] width 0 height 0
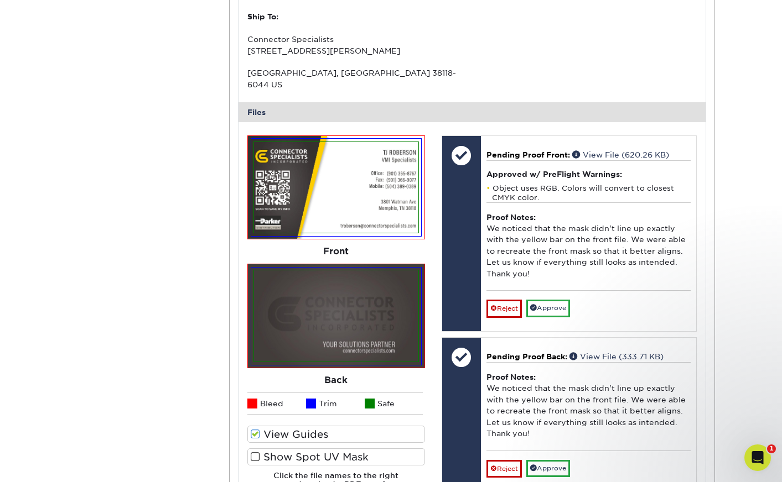
scroll to position [453, 0]
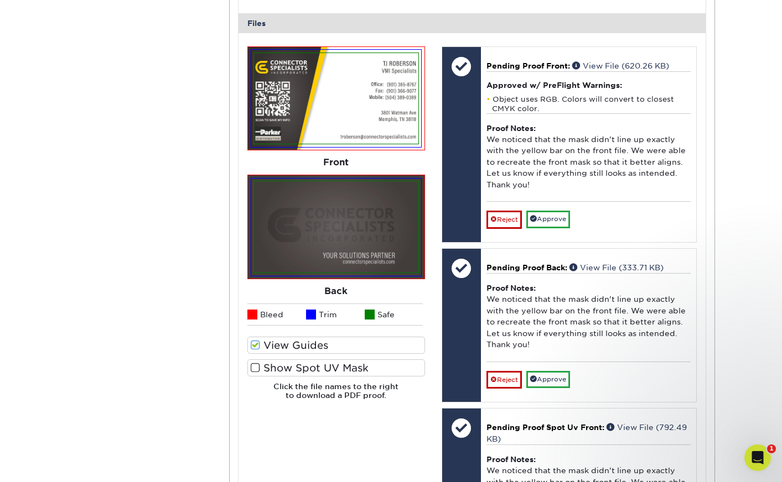
click at [325, 360] on label "Show Spot UV Mask" at bounding box center [336, 368] width 178 height 17
click at [0, 0] on input "Show Spot UV Mask" at bounding box center [0, 0] width 0 height 0
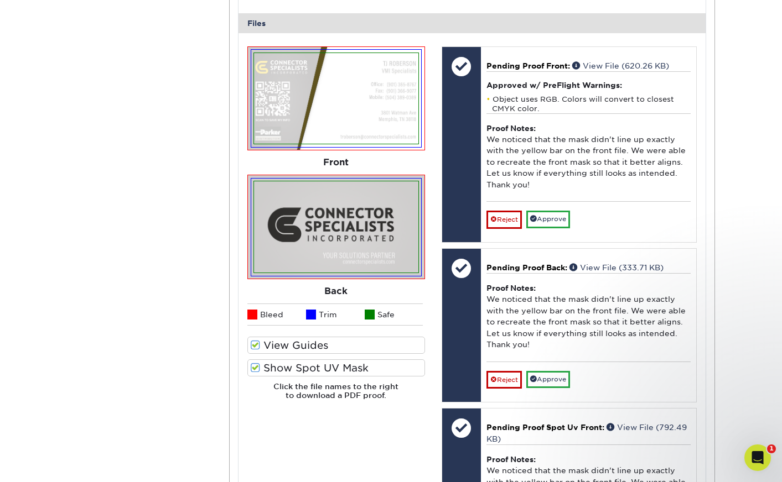
click at [326, 360] on label "Show Spot UV Mask" at bounding box center [336, 368] width 178 height 17
click at [0, 0] on input "Show Spot UV Mask" at bounding box center [0, 0] width 0 height 0
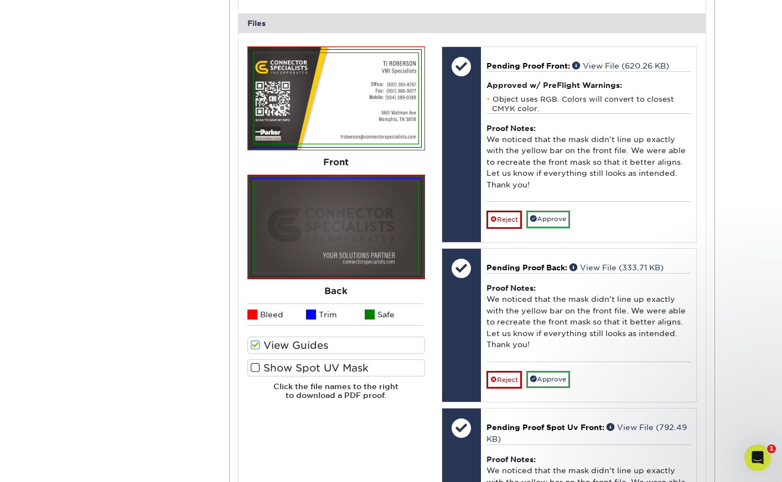
click at [314, 337] on label "View Guides" at bounding box center [336, 345] width 178 height 17
click at [0, 0] on input "View Guides" at bounding box center [0, 0] width 0 height 0
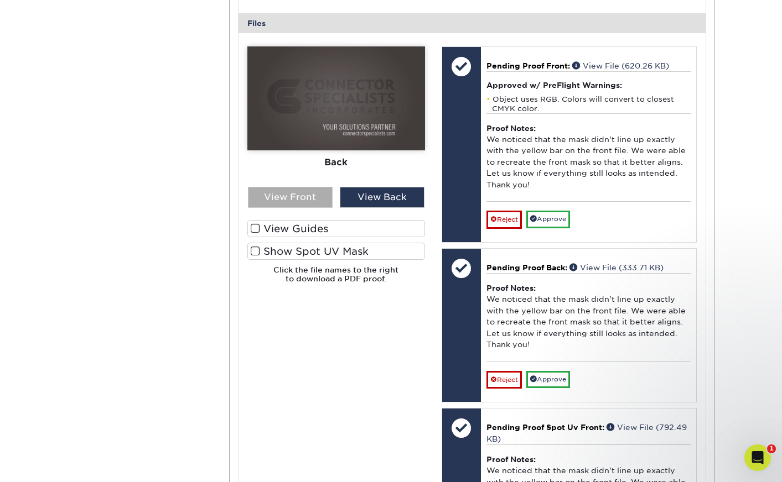
click at [291, 187] on div "View Front" at bounding box center [290, 197] width 85 height 21
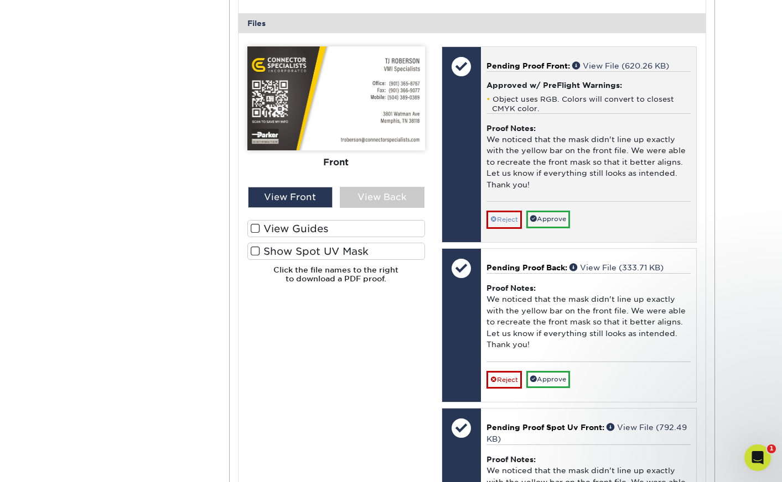
click at [505, 211] on link "Reject" at bounding box center [503, 220] width 35 height 18
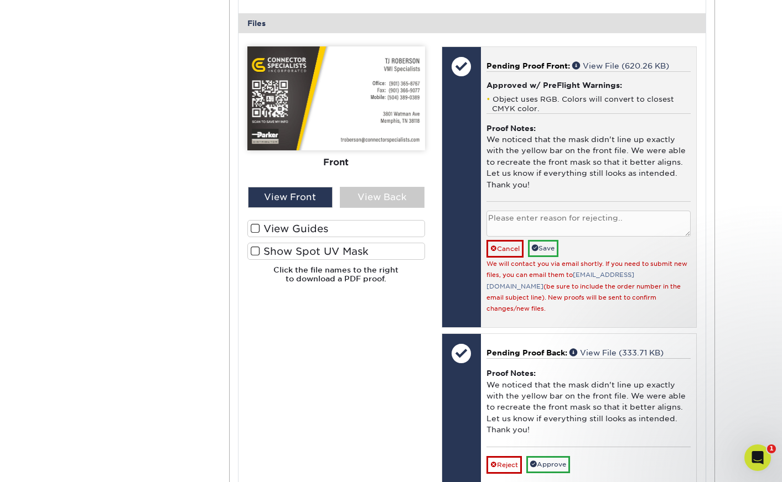
click at [569, 216] on textarea at bounding box center [588, 224] width 204 height 26
type textarea "wrong file"
click at [552, 240] on link "Save" at bounding box center [543, 248] width 30 height 17
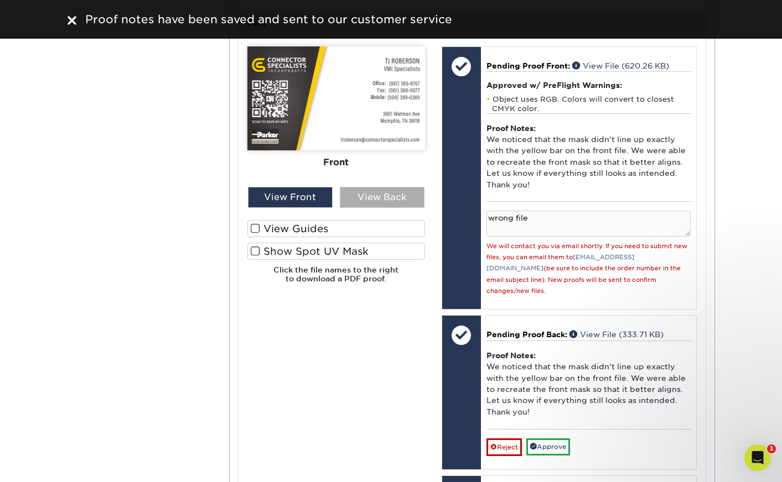
click at [351, 187] on div "View Back" at bounding box center [382, 197] width 85 height 21
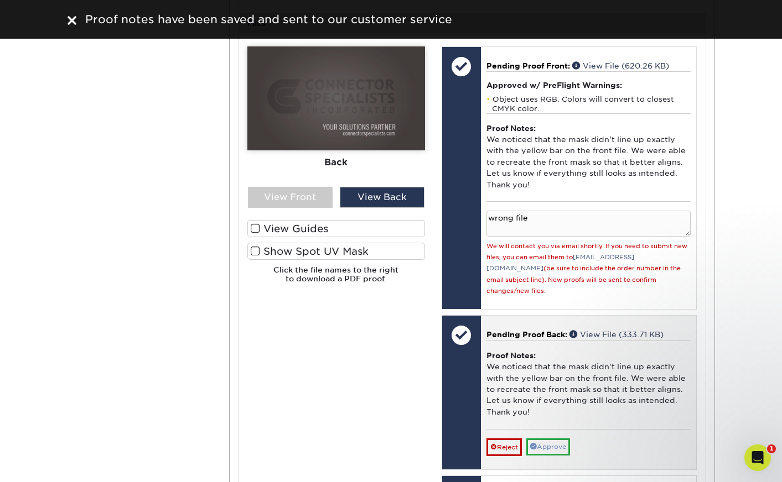
click at [537, 443] on span at bounding box center [533, 446] width 7 height 7
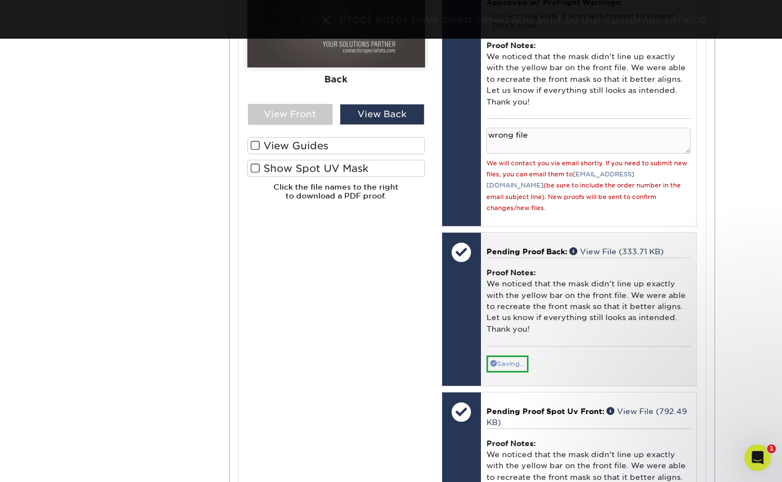
scroll to position [689, 0]
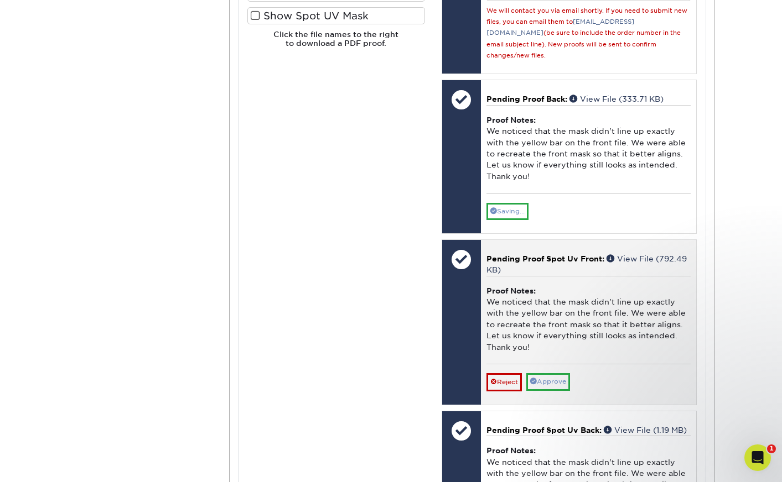
click at [551, 373] on link "Approve" at bounding box center [548, 381] width 44 height 17
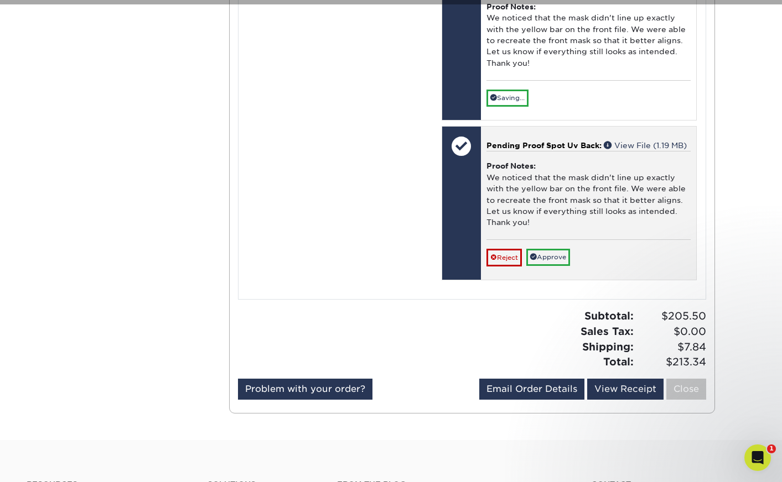
click at [546, 246] on div "Pending Proof Spot Uv Back: View File (1.19 MB) Proof Notes: We noticed that th…" at bounding box center [588, 203] width 215 height 153
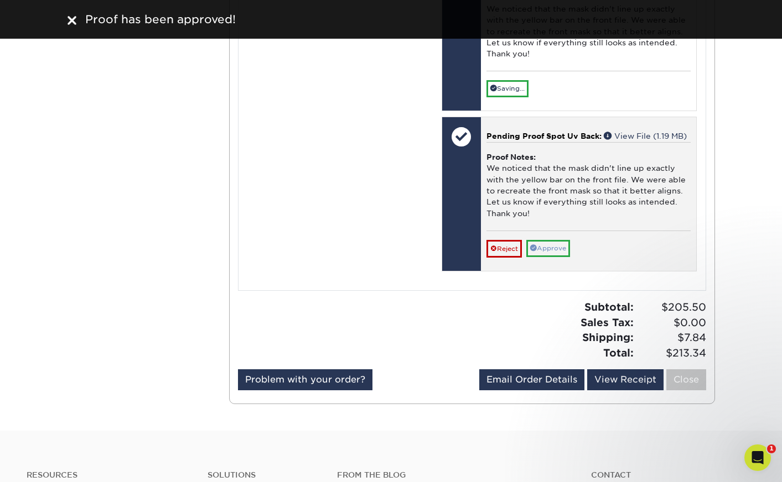
click at [545, 240] on link "Approve" at bounding box center [548, 248] width 44 height 17
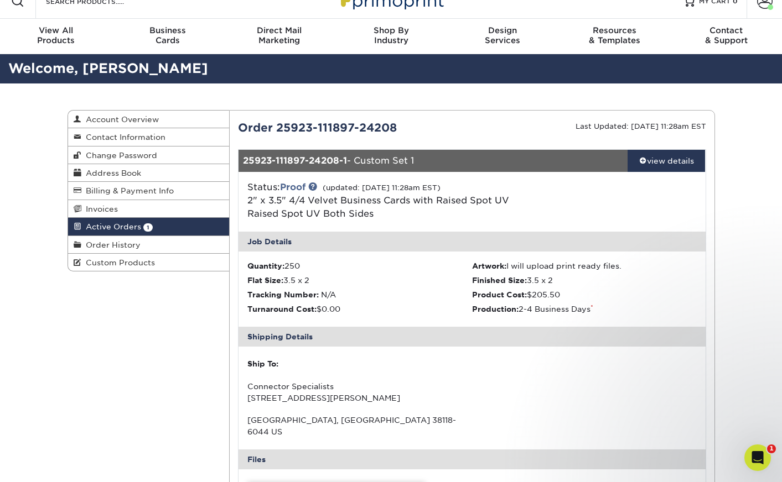
scroll to position [0, 0]
